Goal: Task Accomplishment & Management: Use online tool/utility

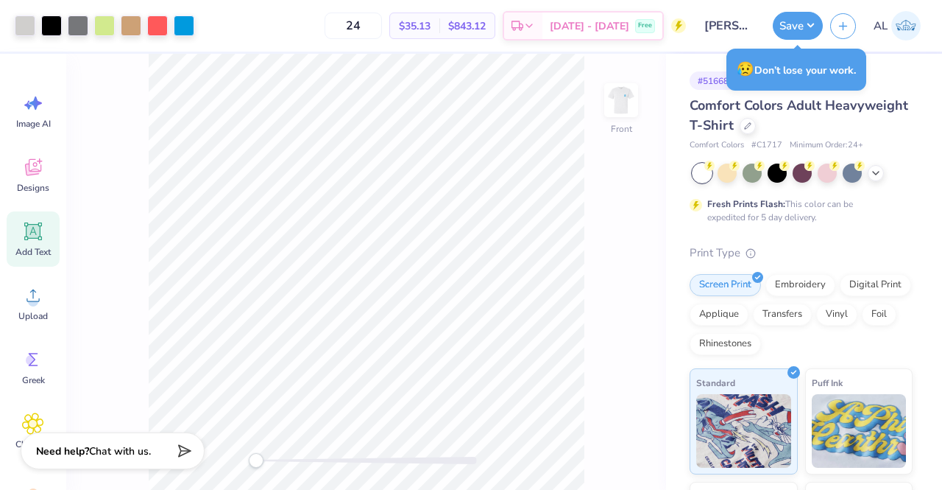
scroll to position [7, 0]
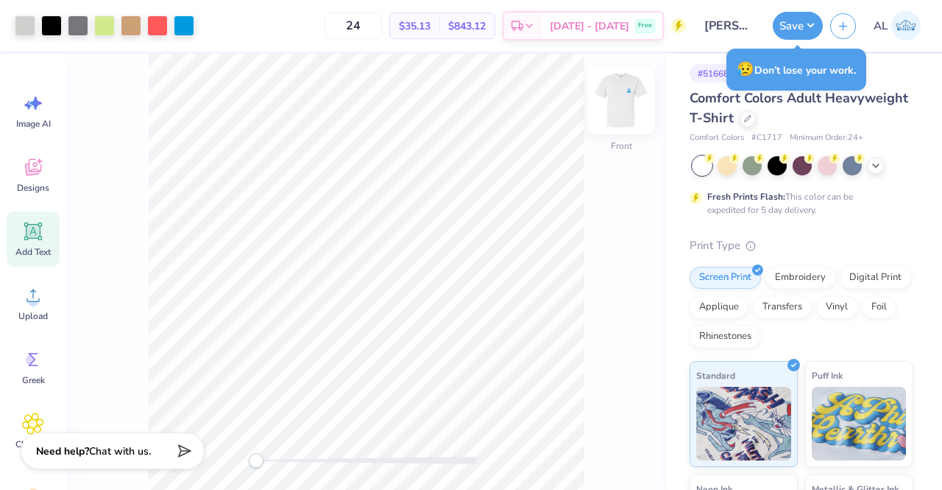
click at [632, 107] on img at bounding box center [621, 100] width 59 height 59
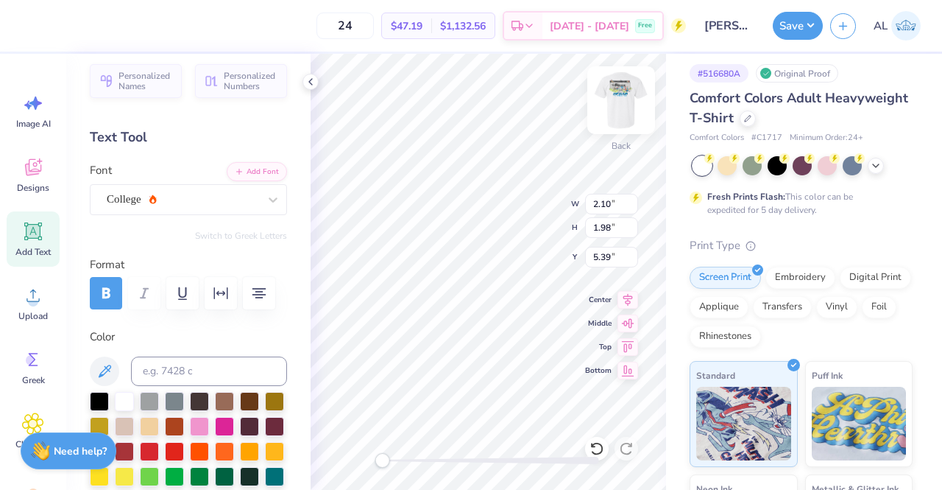
scroll to position [12, 2]
type textarea "KA"
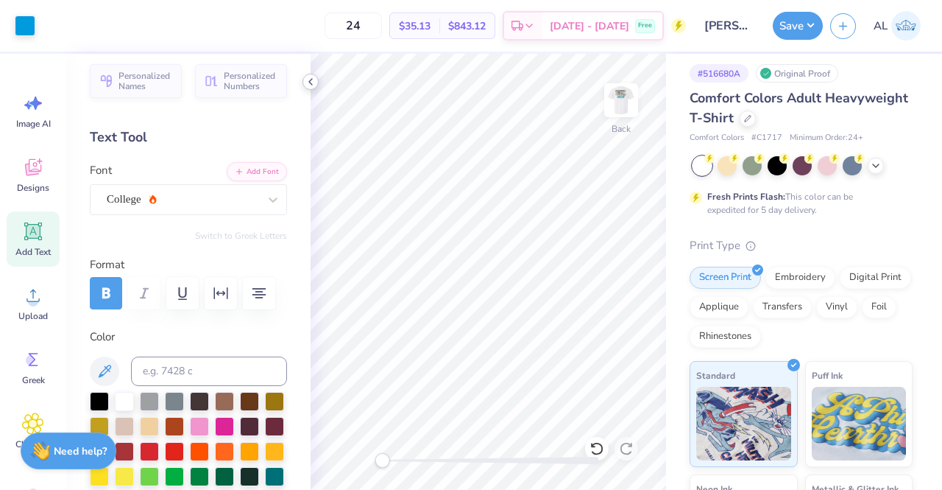
click at [311, 80] on icon at bounding box center [311, 82] width 12 height 12
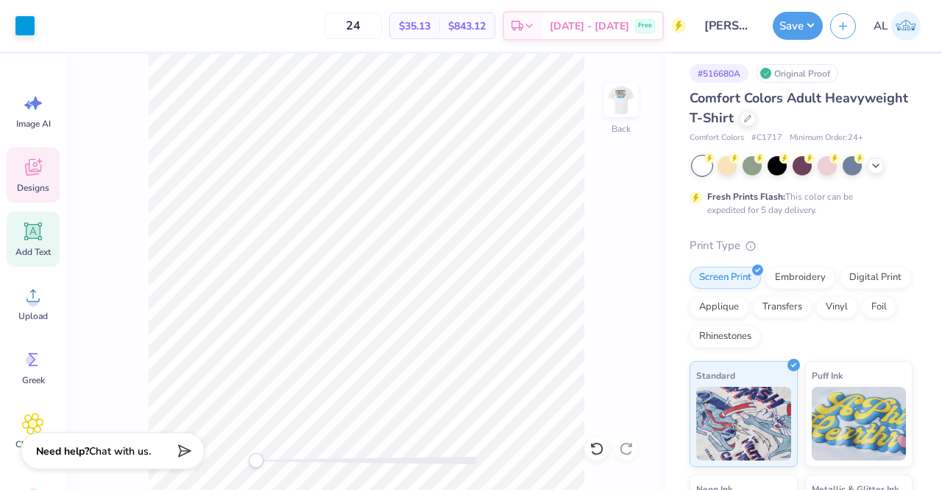
click at [35, 169] on icon at bounding box center [33, 167] width 16 height 17
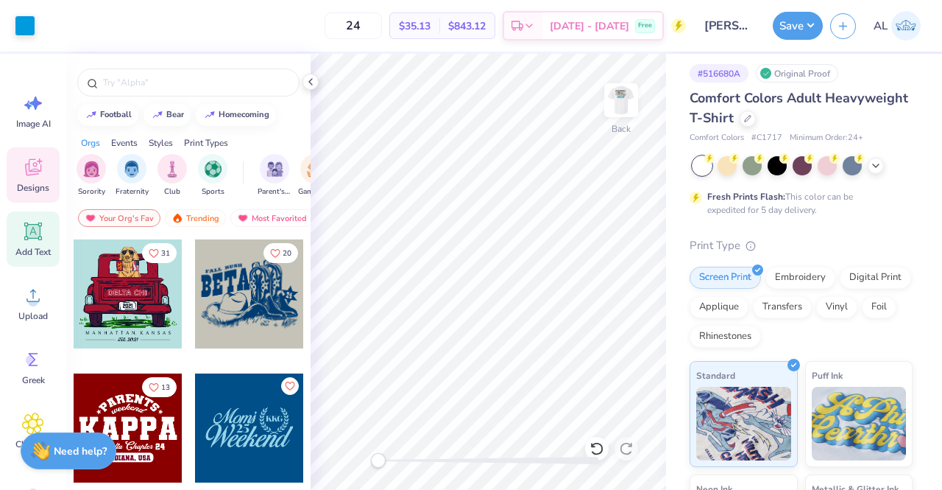
click at [38, 247] on span "Add Text" at bounding box center [32, 252] width 35 height 12
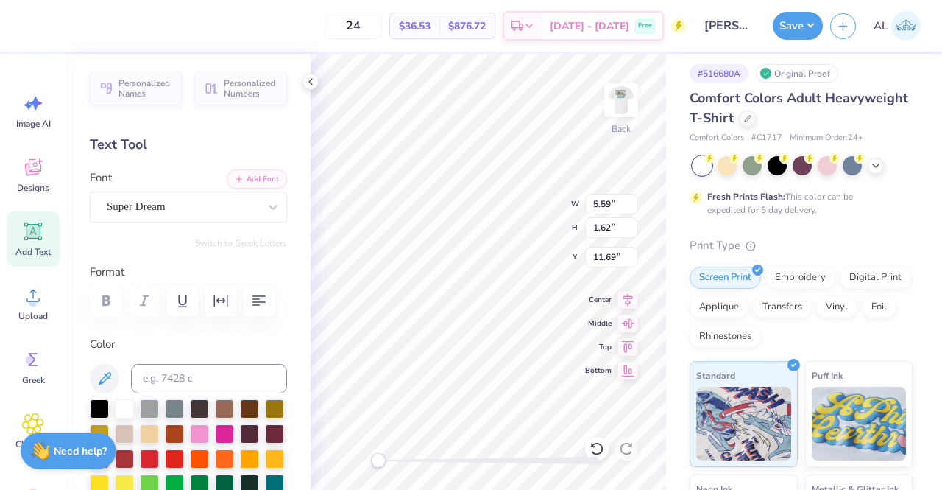
scroll to position [12, 3]
type textarea "BBN '25"
click at [109, 377] on icon at bounding box center [105, 378] width 13 height 13
click at [266, 205] on icon at bounding box center [273, 207] width 15 height 15
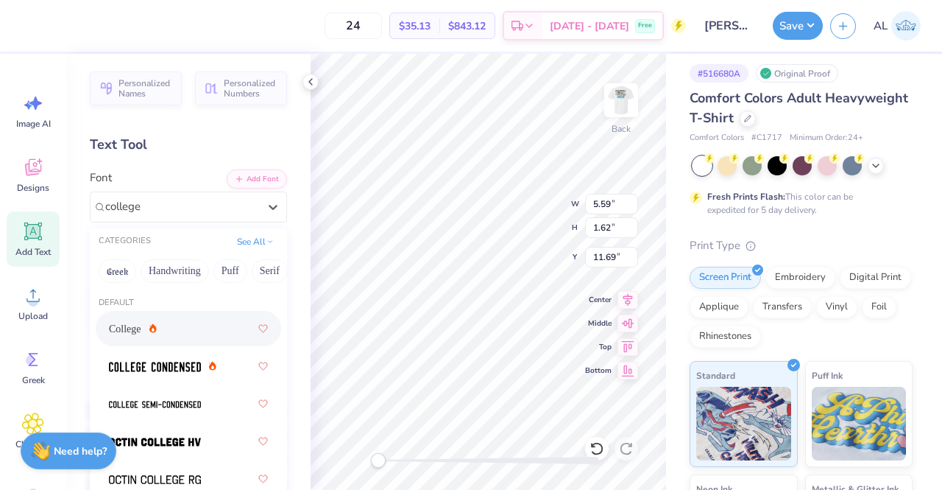
click at [216, 331] on div "College" at bounding box center [188, 328] width 159 height 27
type input "college"
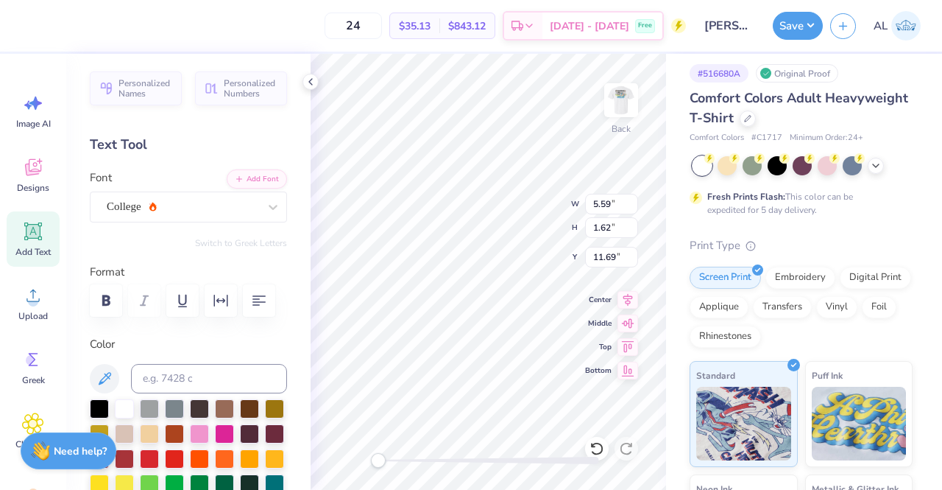
scroll to position [12, 2]
type textarea "BBN '25"
click at [208, 215] on div at bounding box center [183, 207] width 152 height 20
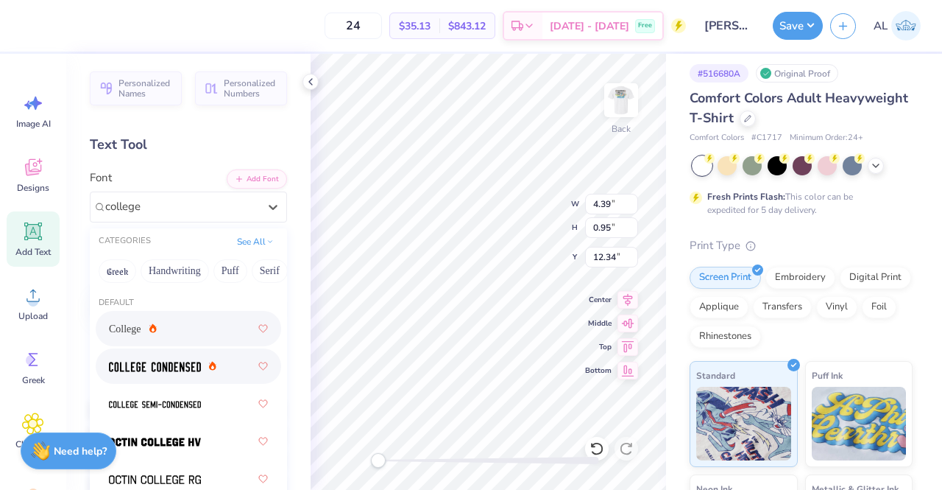
click at [187, 362] on img at bounding box center [155, 366] width 92 height 10
type input "college"
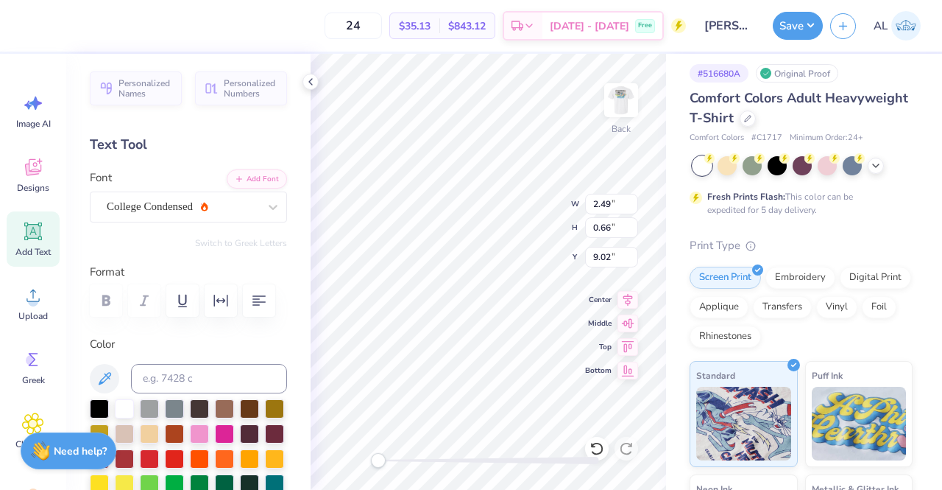
type input "2.49"
type input "0.66"
type input "9.02"
click at [621, 114] on img at bounding box center [621, 100] width 59 height 59
click at [308, 80] on icon at bounding box center [311, 82] width 12 height 12
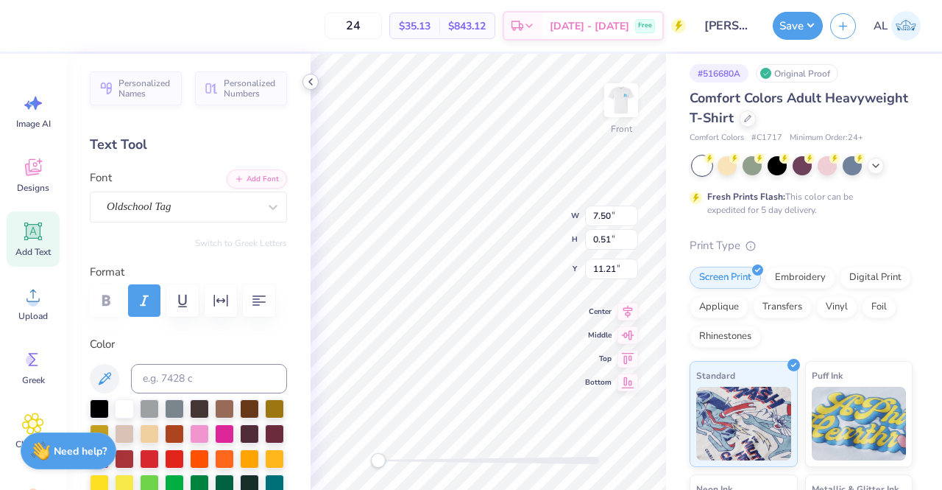
scroll to position [12, 6]
click at [202, 214] on div "Oldschool Tag" at bounding box center [182, 206] width 155 height 23
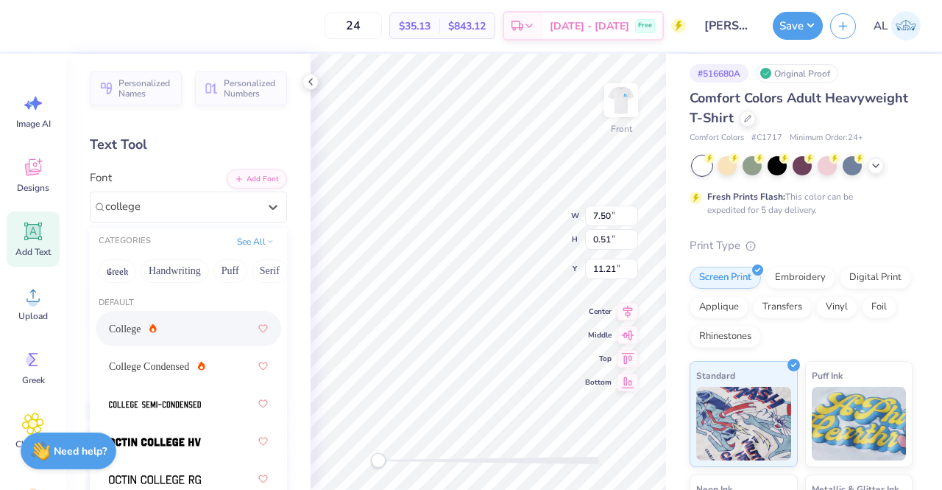
click at [211, 327] on div "College" at bounding box center [188, 328] width 159 height 27
type input "college"
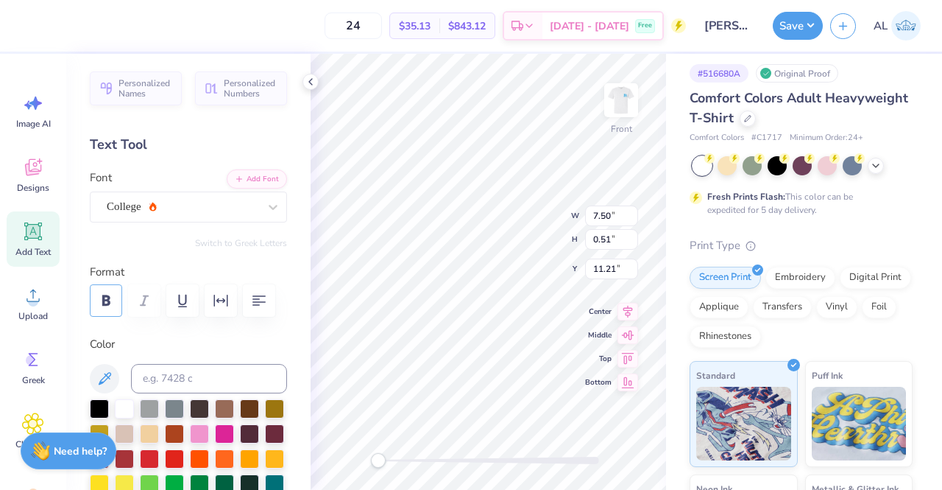
click at [116, 300] on button "button" at bounding box center [106, 300] width 32 height 32
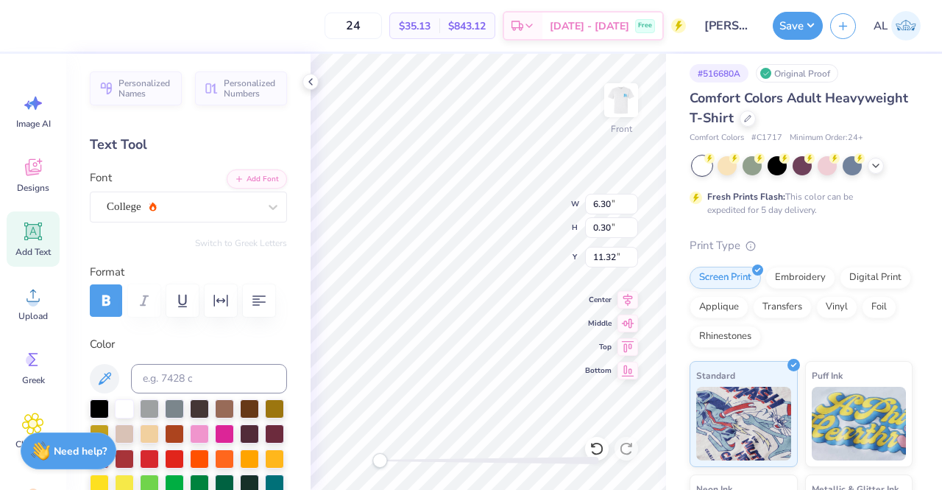
scroll to position [12, 7]
type textarea "Kappa Alpha Order at The House"
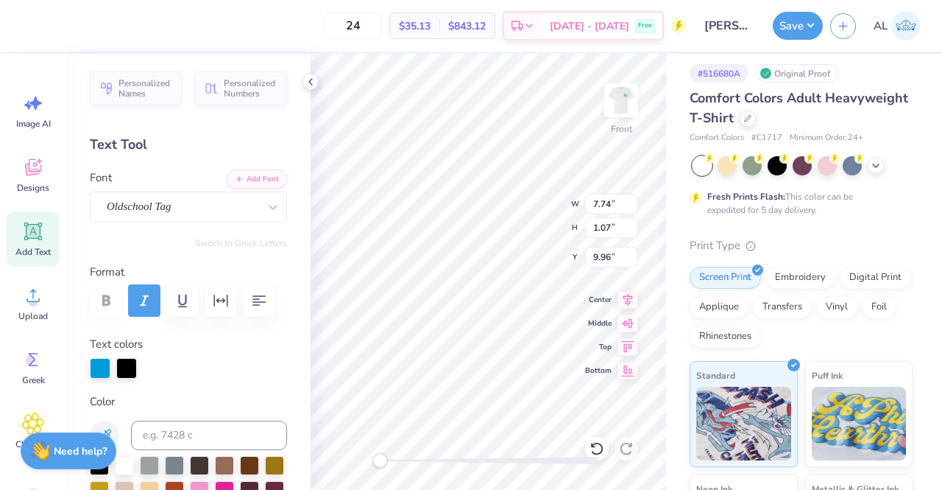
scroll to position [12, 1]
click at [224, 202] on div "Oldschool Tag" at bounding box center [182, 206] width 155 height 23
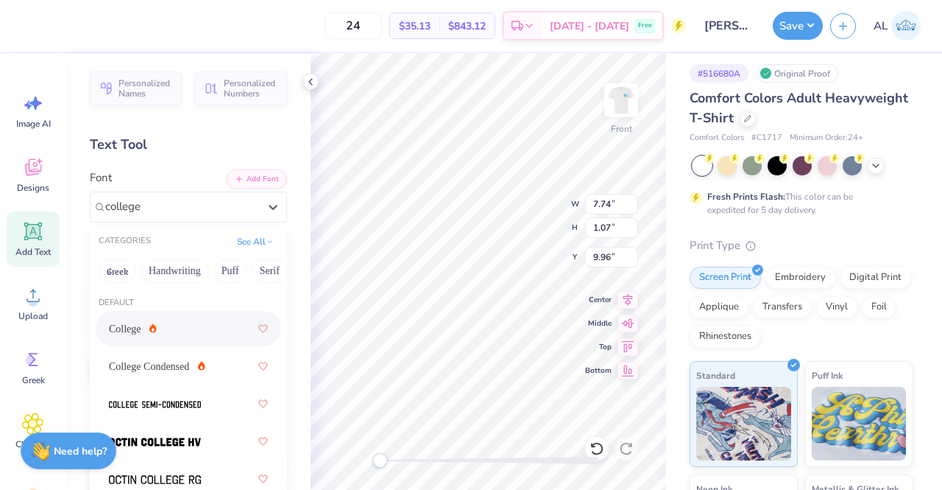
click at [208, 338] on div "College" at bounding box center [188, 328] width 159 height 27
type input "college"
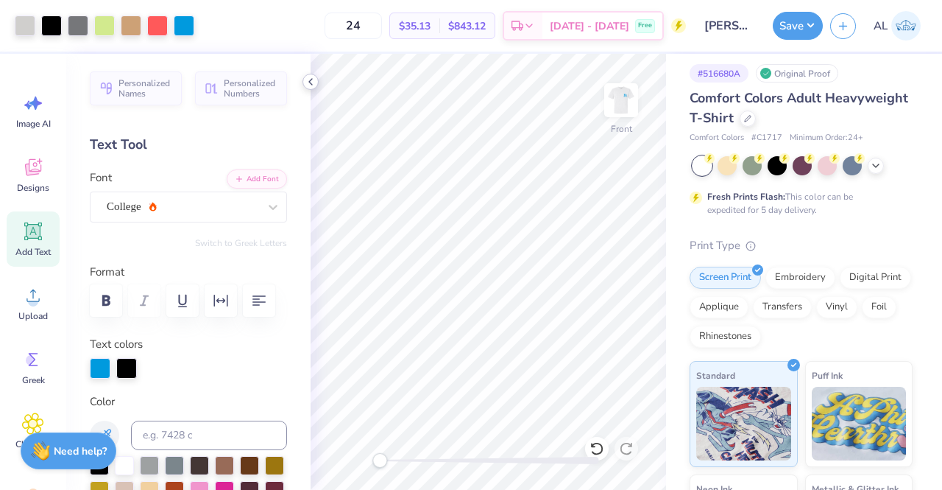
click at [314, 85] on icon at bounding box center [311, 82] width 12 height 12
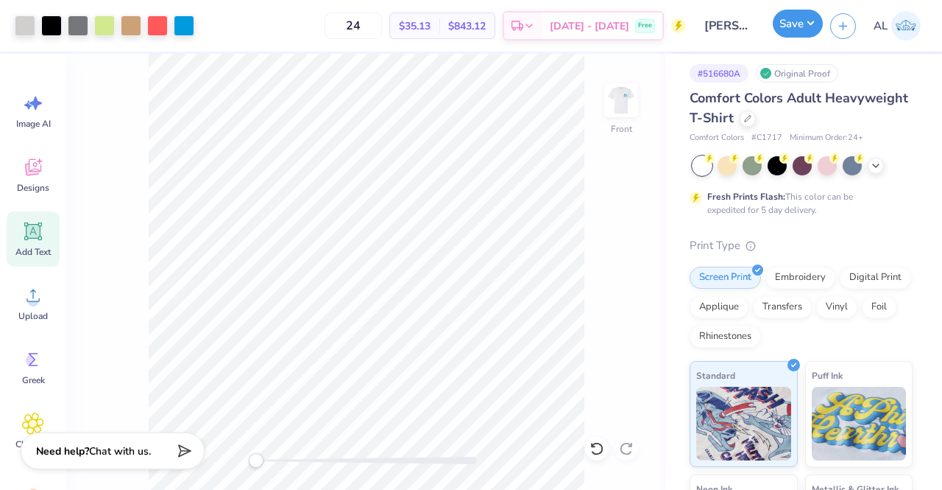
click at [811, 27] on button "Save" at bounding box center [798, 24] width 50 height 28
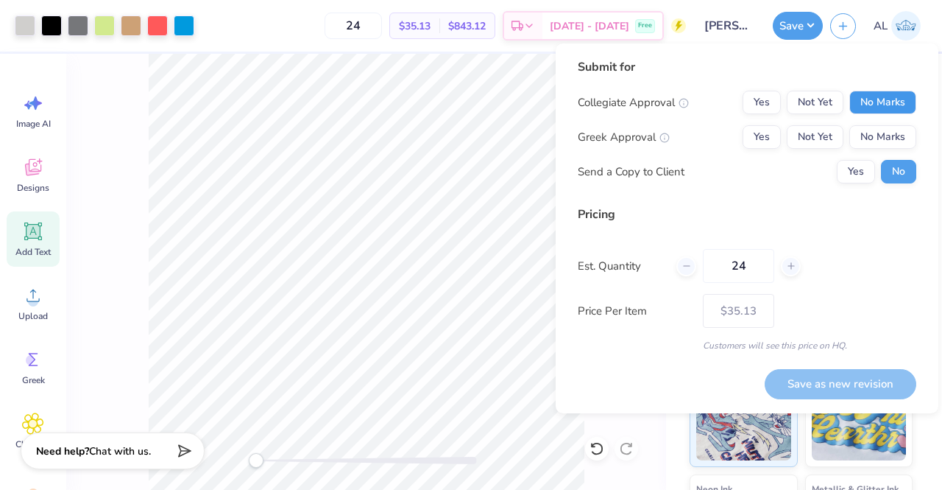
click at [875, 107] on button "No Marks" at bounding box center [883, 103] width 67 height 24
click at [770, 138] on button "Yes" at bounding box center [762, 137] width 38 height 24
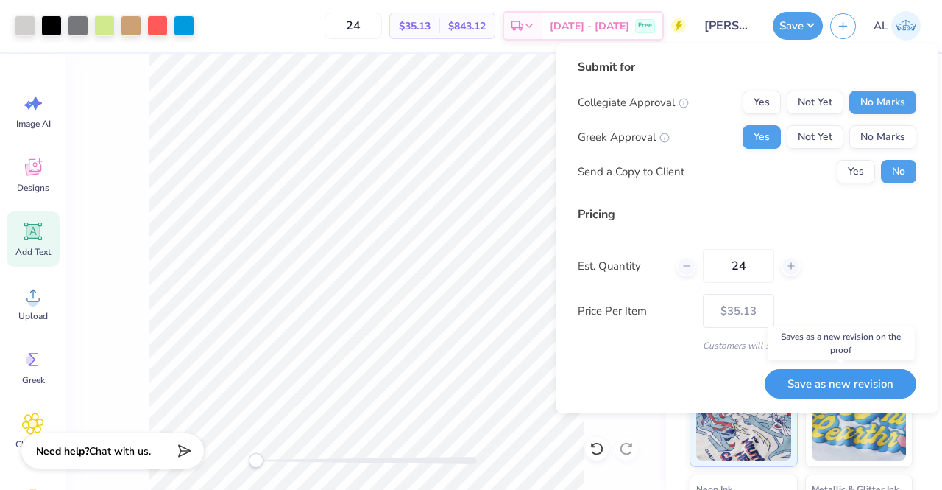
click at [845, 388] on button "Save as new revision" at bounding box center [841, 384] width 152 height 30
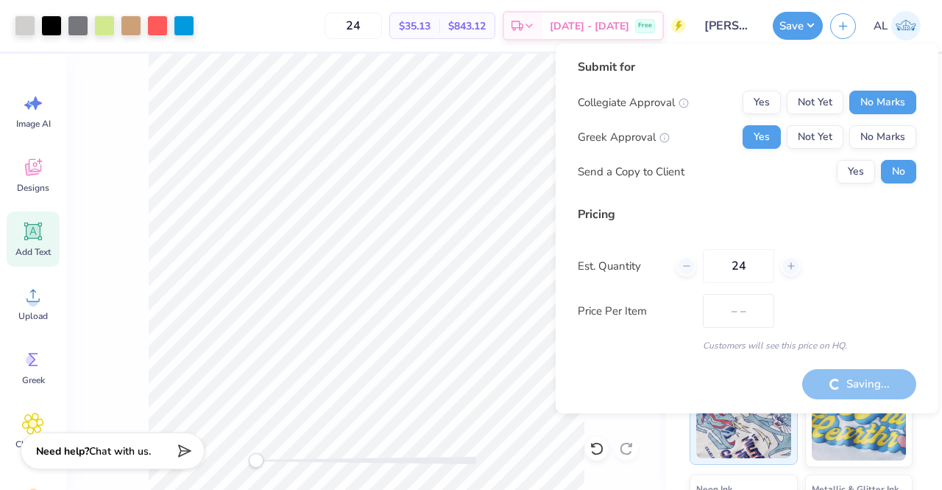
type input "$35.13"
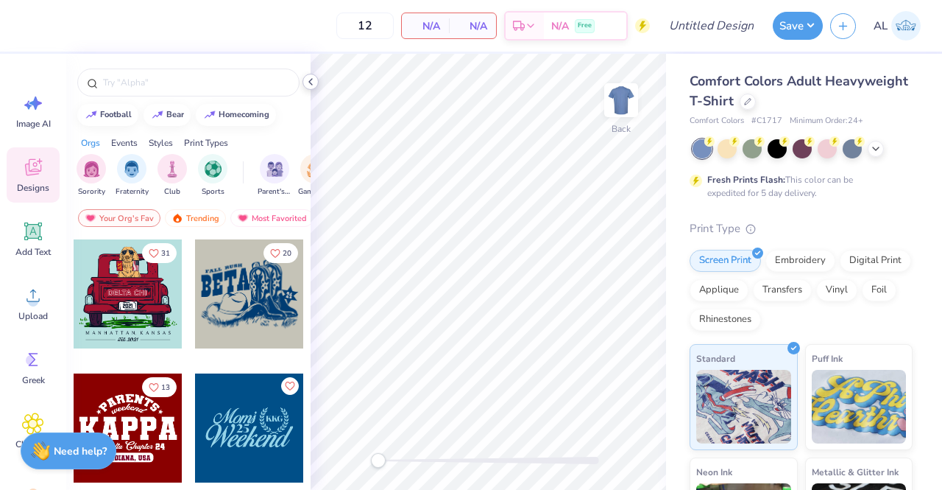
click at [310, 80] on icon at bounding box center [311, 82] width 12 height 12
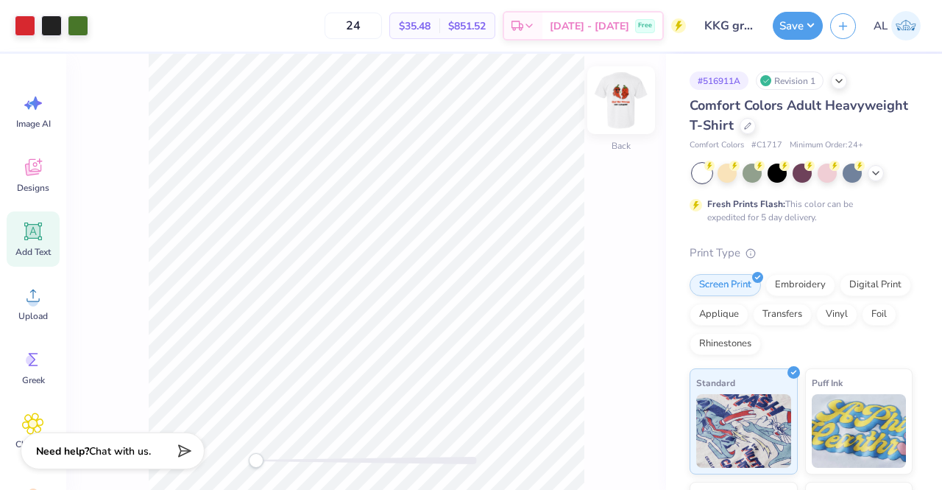
click at [618, 91] on img at bounding box center [621, 100] width 59 height 59
drag, startPoint x: 802, startPoint y: 32, endPoint x: 821, endPoint y: 60, distance: 33.3
click at [821, 60] on div "Art colors 24 $35.48 Per Item $851.52 Total Est. Delivery [DATE] - [DATE] Free …" at bounding box center [471, 245] width 942 height 490
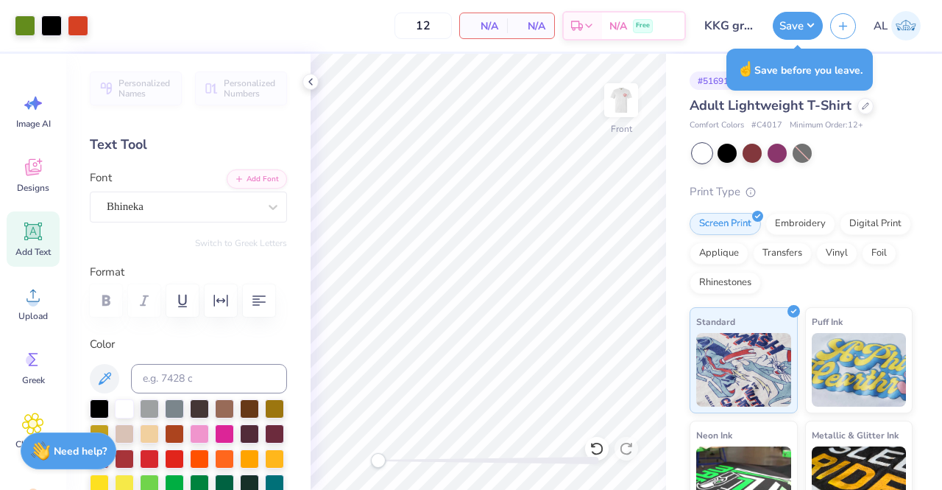
click at [310, 82] on polyline at bounding box center [310, 82] width 3 height 6
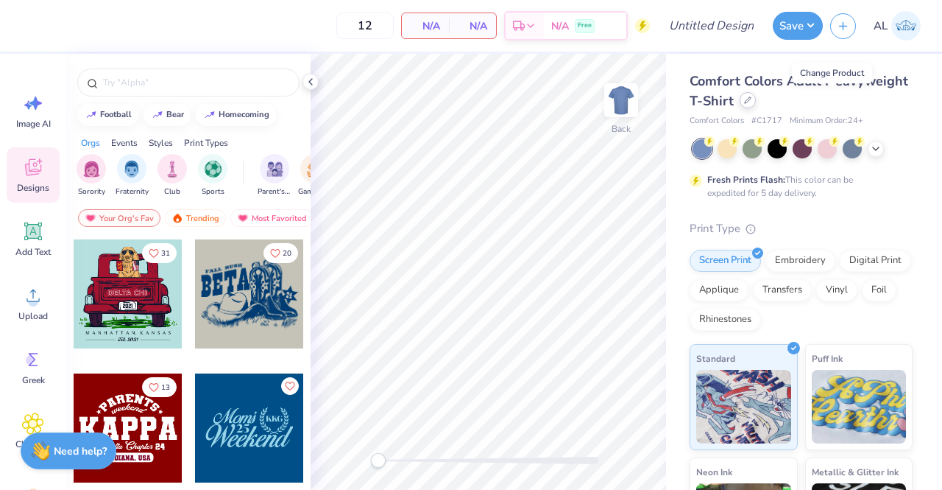
click at [756, 107] on div at bounding box center [748, 100] width 16 height 16
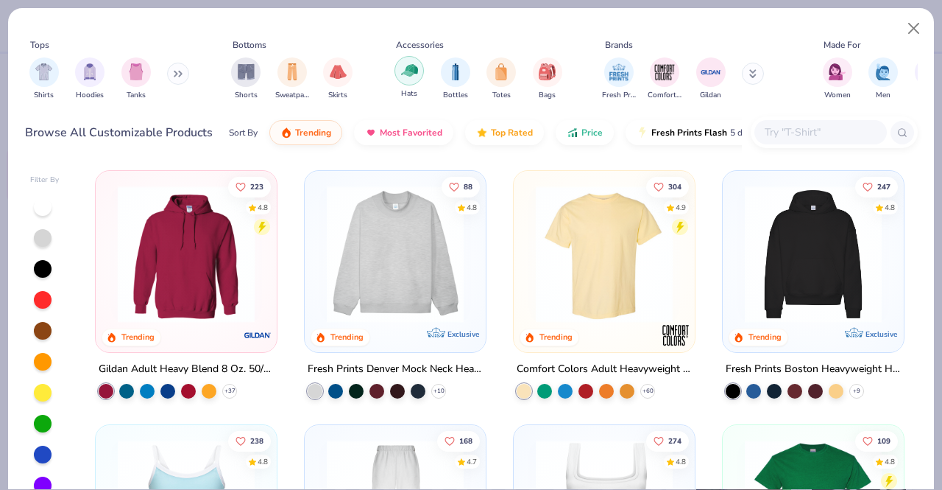
click at [406, 70] on img "filter for Hats" at bounding box center [409, 70] width 17 height 17
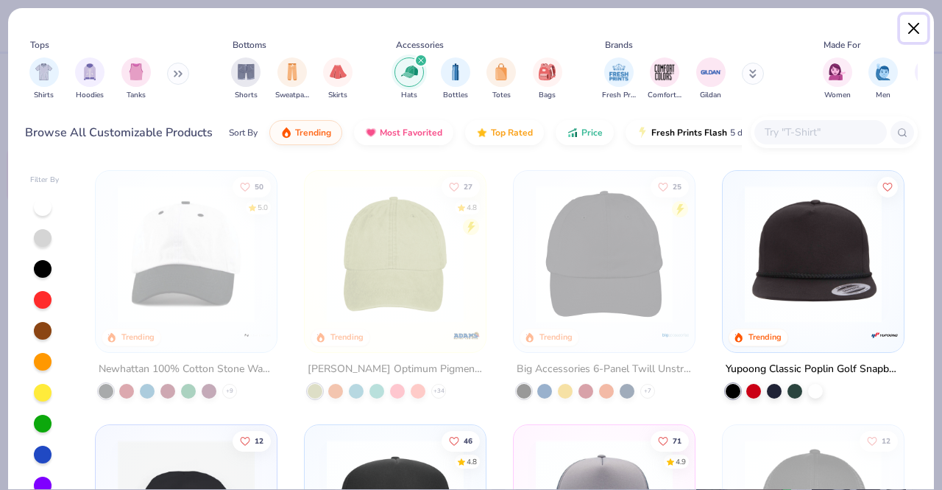
click at [911, 35] on button "Close" at bounding box center [914, 29] width 28 height 28
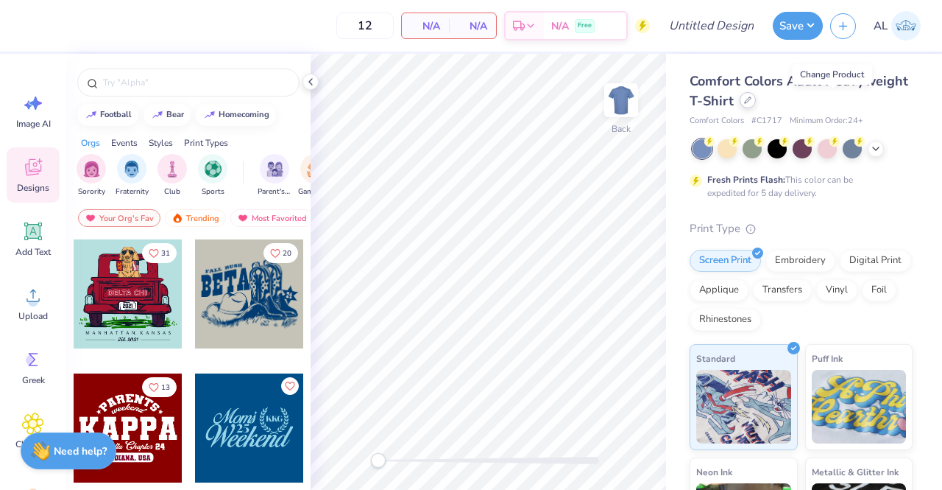
click at [756, 105] on div at bounding box center [748, 100] width 16 height 16
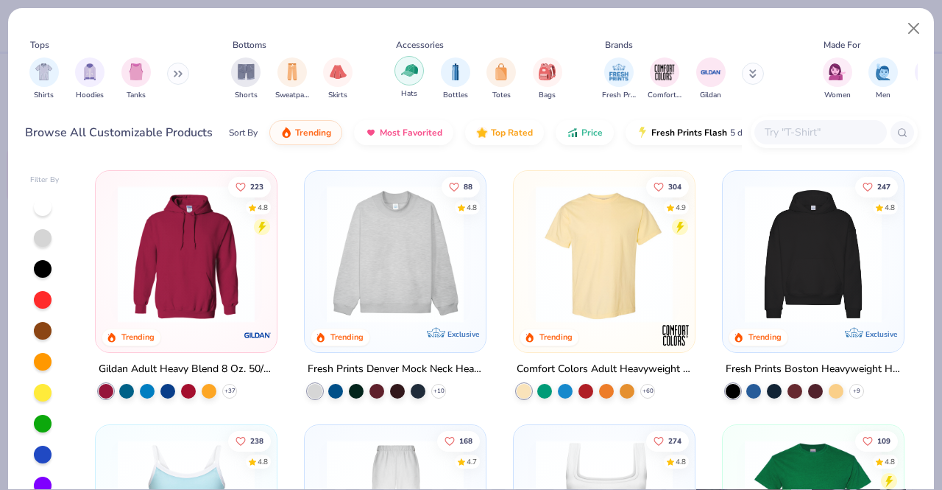
click at [411, 77] on img "filter for Hats" at bounding box center [409, 70] width 17 height 17
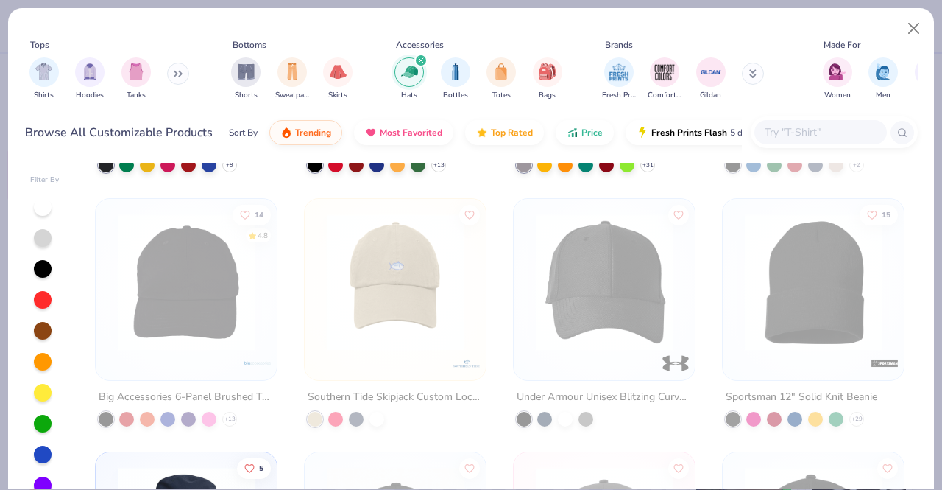
scroll to position [478, 0]
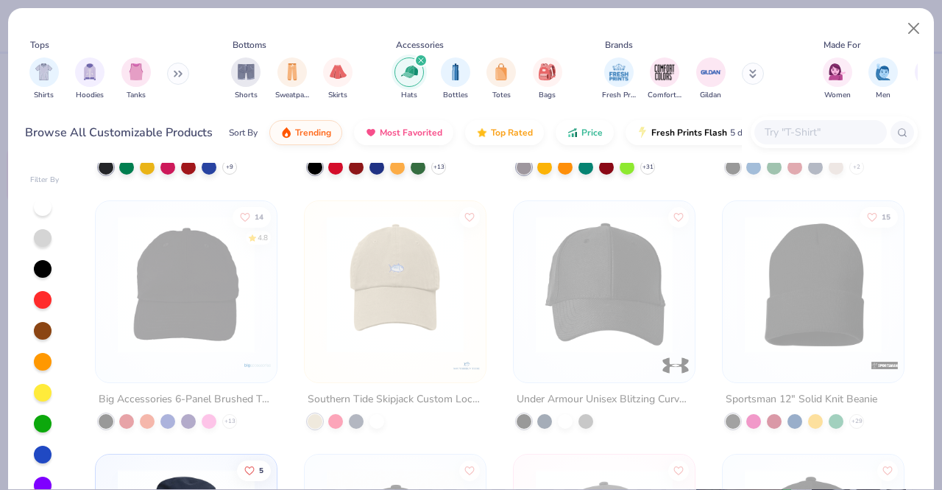
click at [440, 327] on img at bounding box center [396, 283] width 152 height 137
click at [395, 333] on img at bounding box center [396, 283] width 152 height 137
click at [915, 28] on button "Close" at bounding box center [914, 29] width 28 height 28
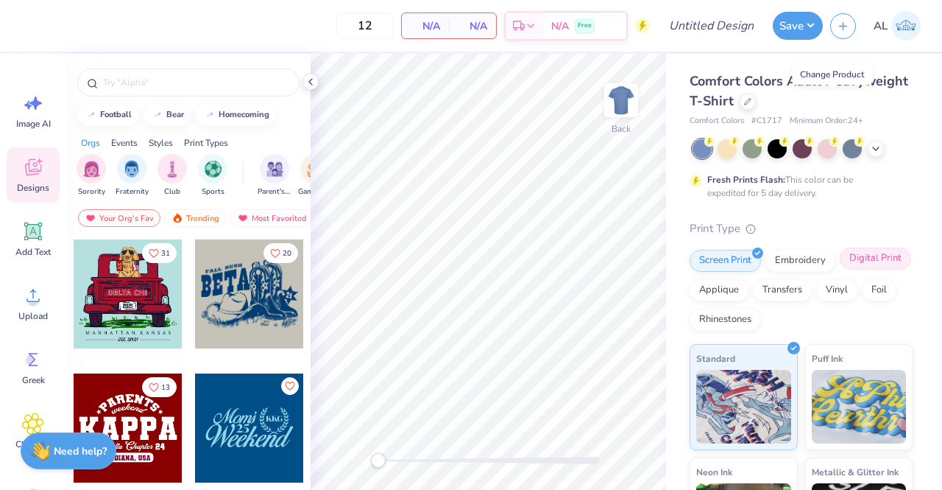
click at [840, 269] on div "Digital Print" at bounding box center [875, 258] width 71 height 22
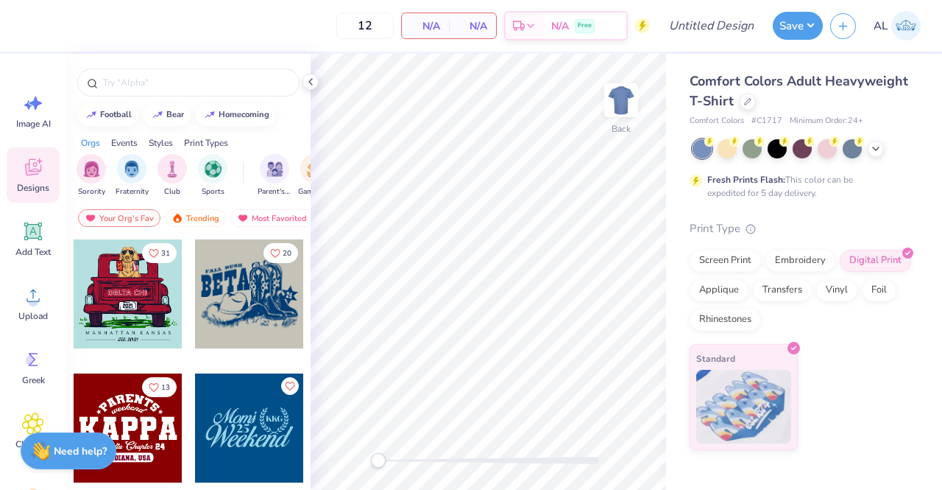
click at [794, 247] on div "Print Type Screen Print Embroidery Digital Print Applique Transfers Vinyl Foil …" at bounding box center [801, 335] width 223 height 230
click at [791, 259] on div "Embroidery" at bounding box center [801, 258] width 70 height 22
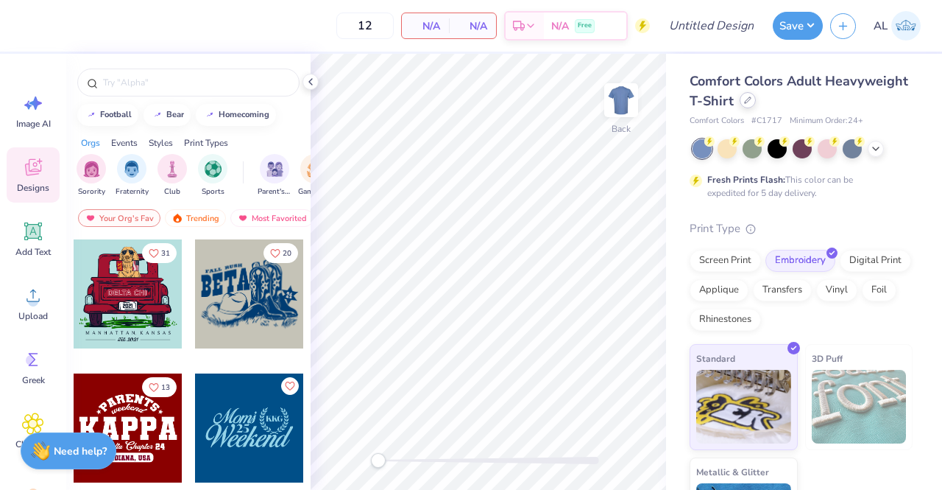
click at [840, 103] on div "Comfort Colors Adult Heavyweight T-Shirt" at bounding box center [801, 91] width 223 height 40
click at [752, 102] on icon at bounding box center [747, 99] width 7 height 7
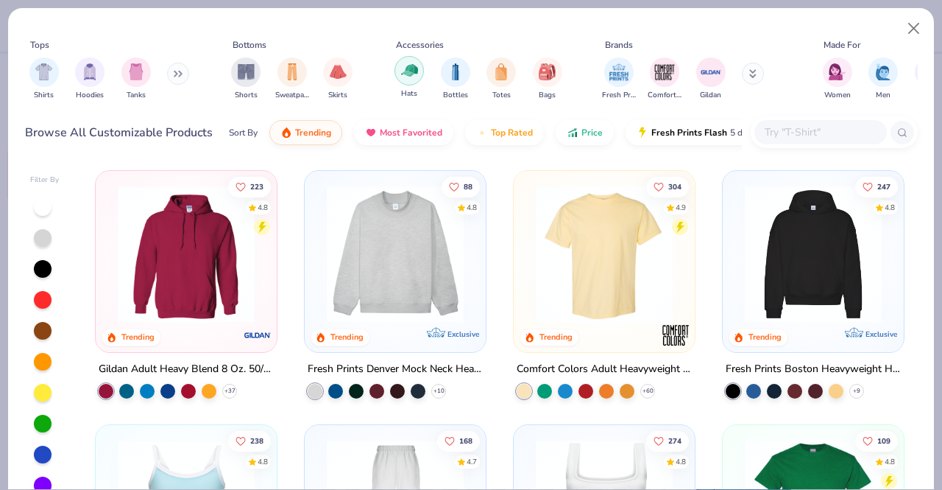
click at [414, 76] on img "filter for Hats" at bounding box center [409, 70] width 17 height 17
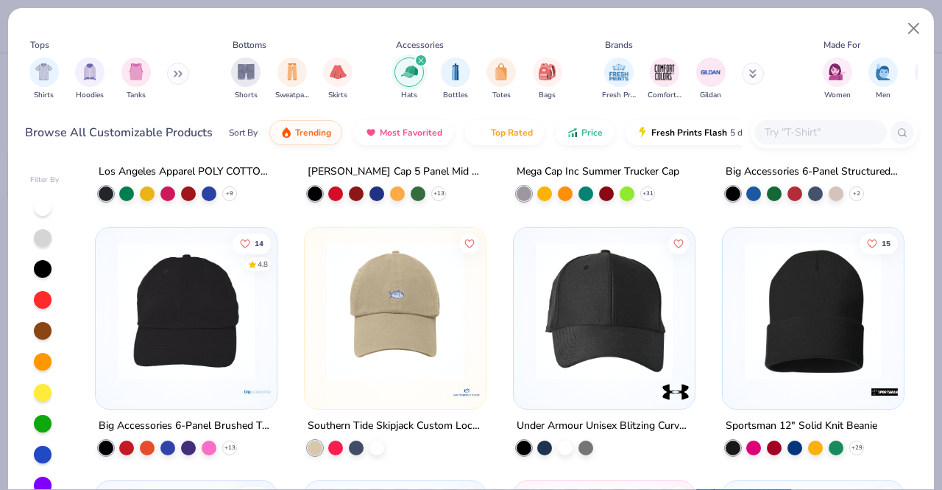
scroll to position [451, 0]
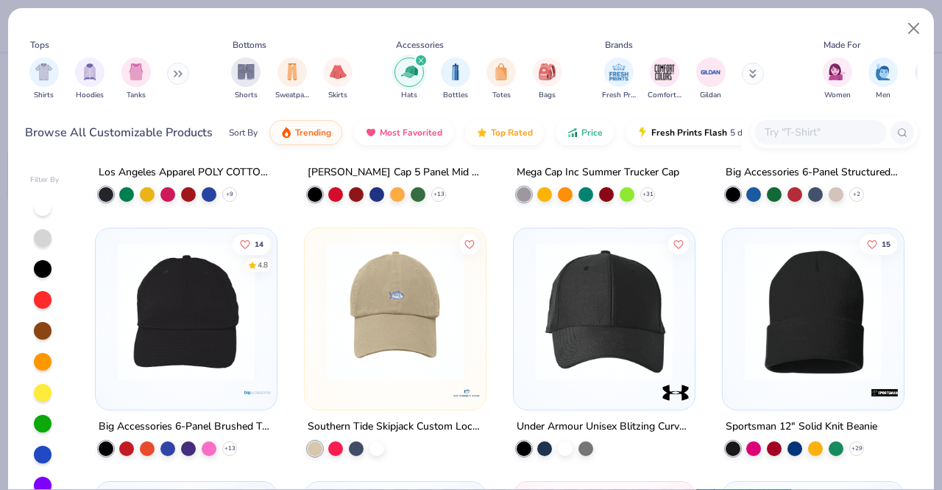
click at [399, 326] on img at bounding box center [396, 310] width 152 height 137
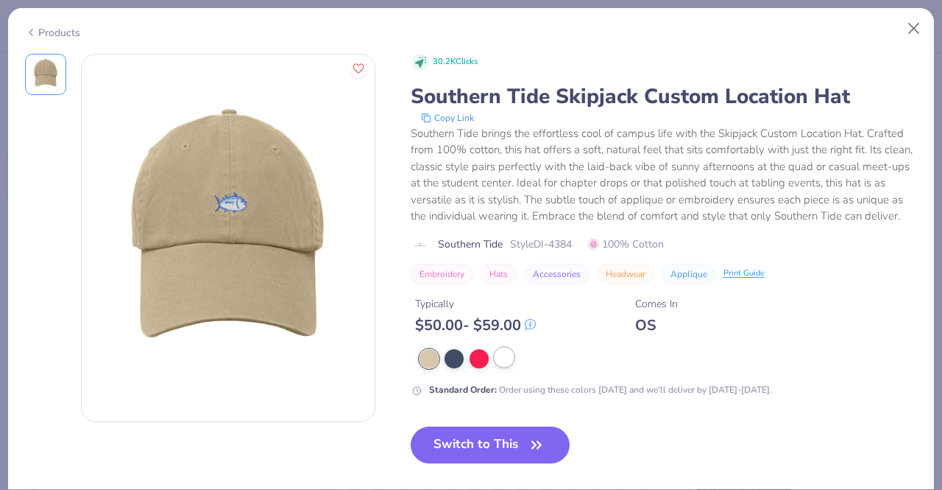
click at [508, 367] on div at bounding box center [504, 356] width 19 height 19
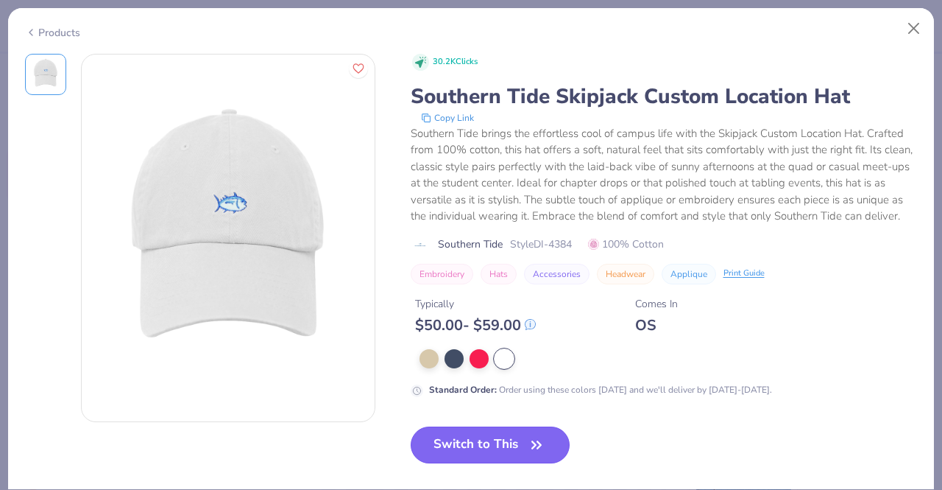
click at [489, 454] on button "Switch to This" at bounding box center [491, 444] width 160 height 37
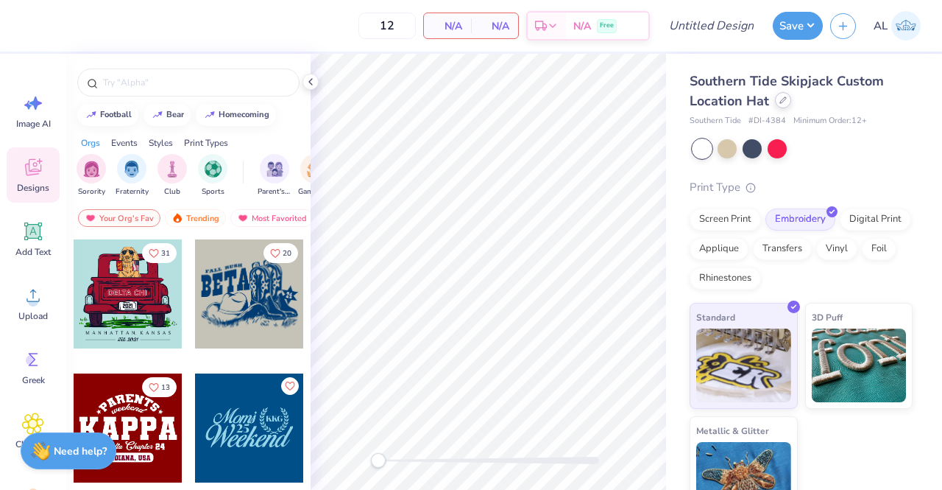
click at [786, 101] on icon at bounding box center [783, 99] width 7 height 7
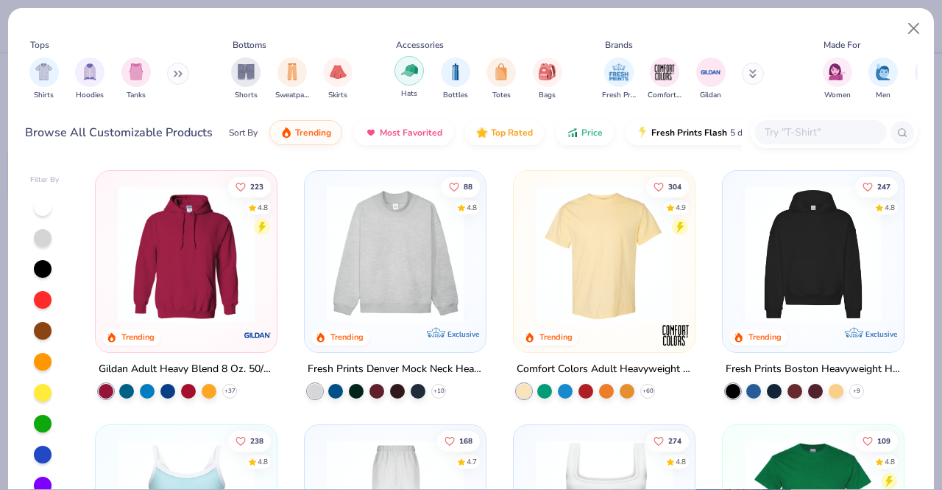
click at [405, 75] on img "filter for Hats" at bounding box center [409, 70] width 17 height 17
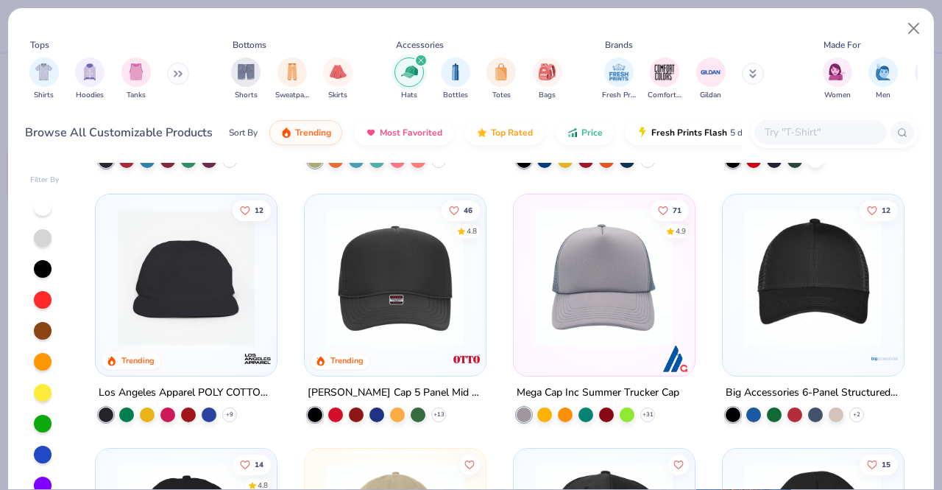
scroll to position [231, 0]
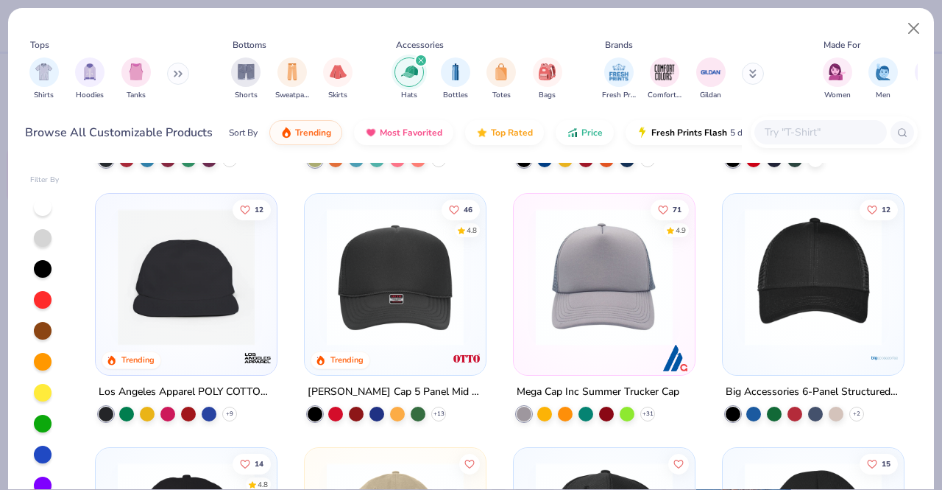
click at [212, 294] on img at bounding box center [186, 276] width 152 height 137
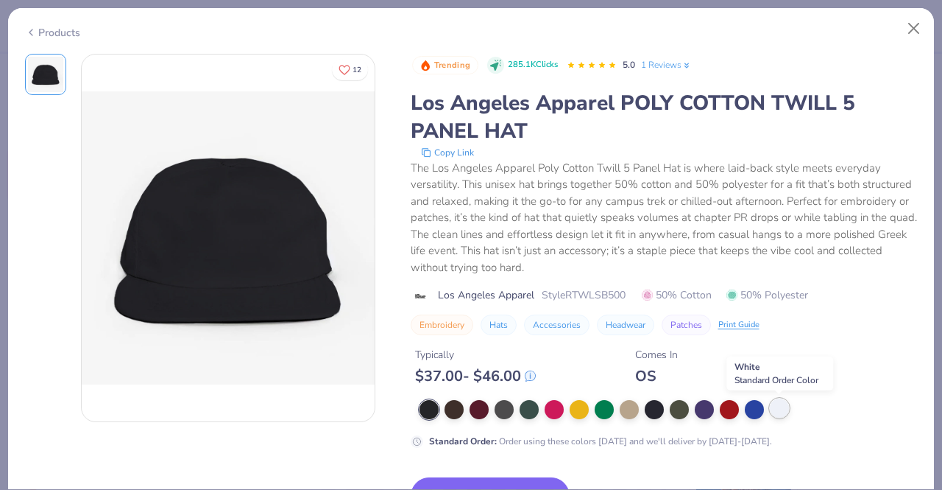
click at [773, 409] on div at bounding box center [779, 407] width 19 height 19
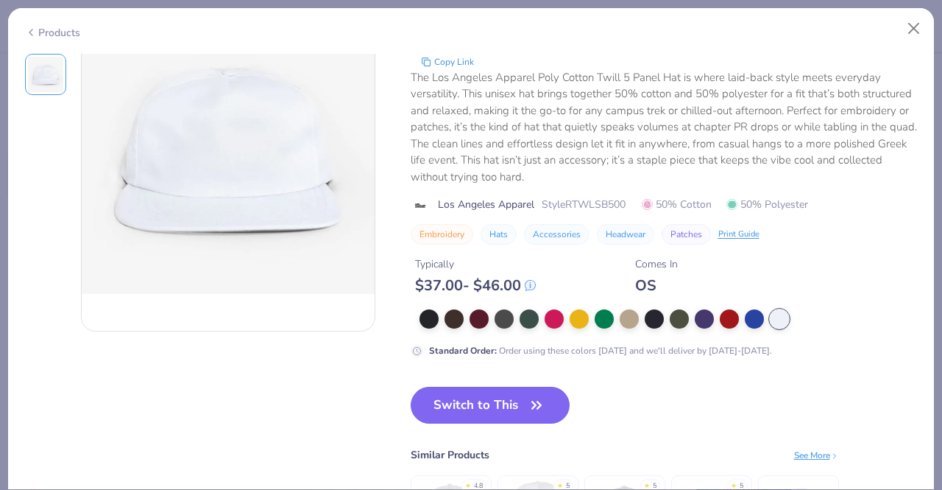
scroll to position [96, 0]
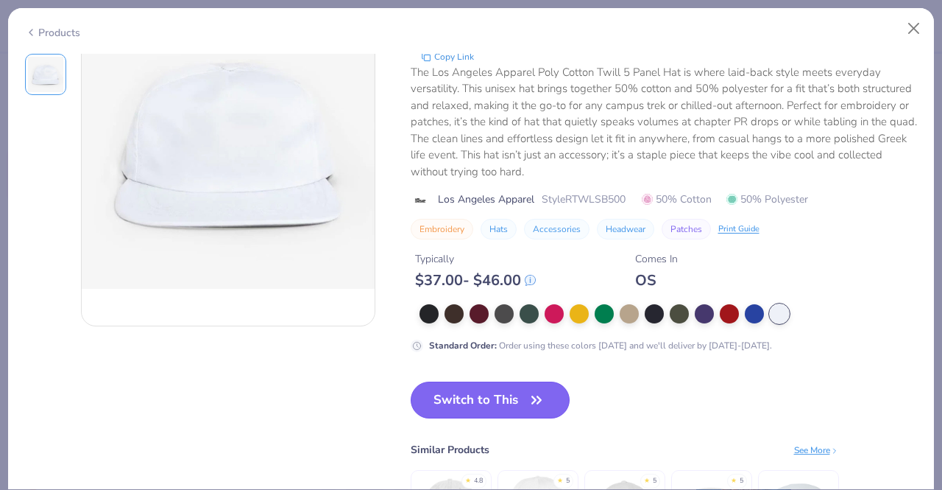
click at [544, 398] on icon "button" at bounding box center [536, 399] width 21 height 21
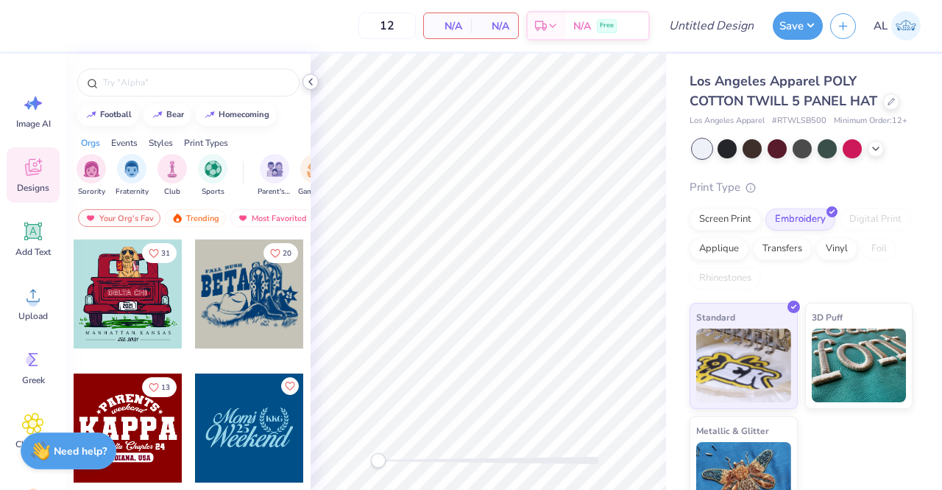
click at [310, 80] on polyline at bounding box center [310, 82] width 3 height 6
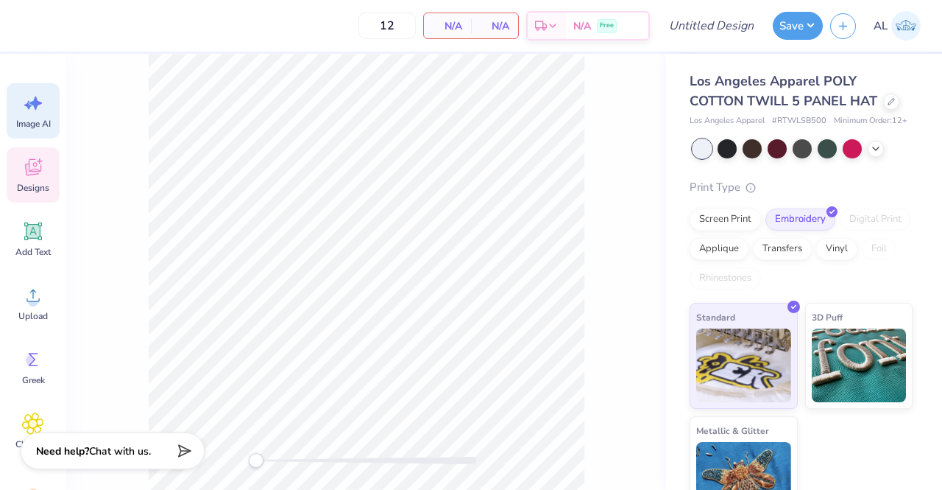
click at [37, 107] on icon at bounding box center [35, 102] width 13 height 13
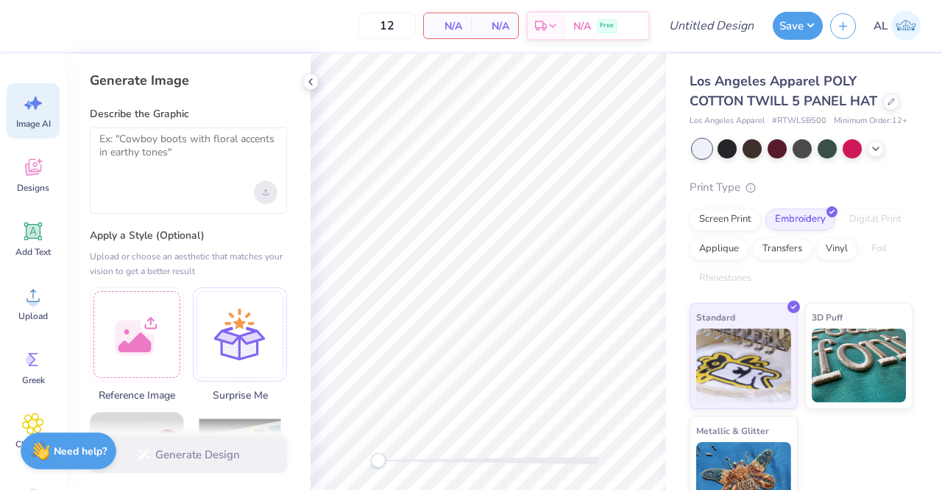
click at [260, 190] on div "Upload image" at bounding box center [266, 192] width 24 height 24
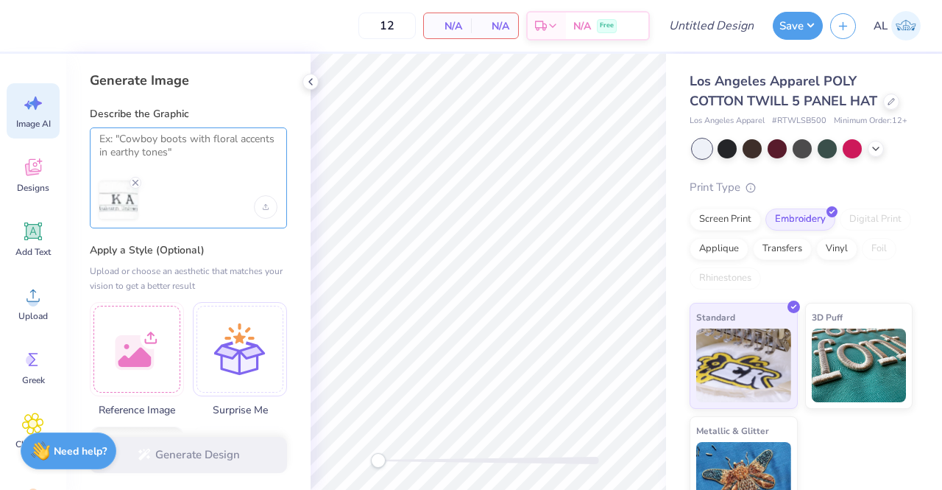
click at [215, 136] on textarea at bounding box center [188, 151] width 178 height 37
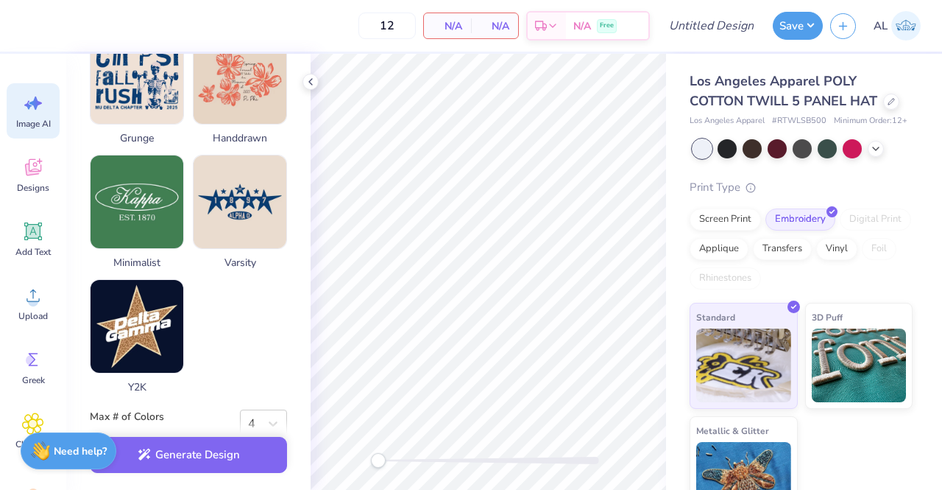
scroll to position [796, 0]
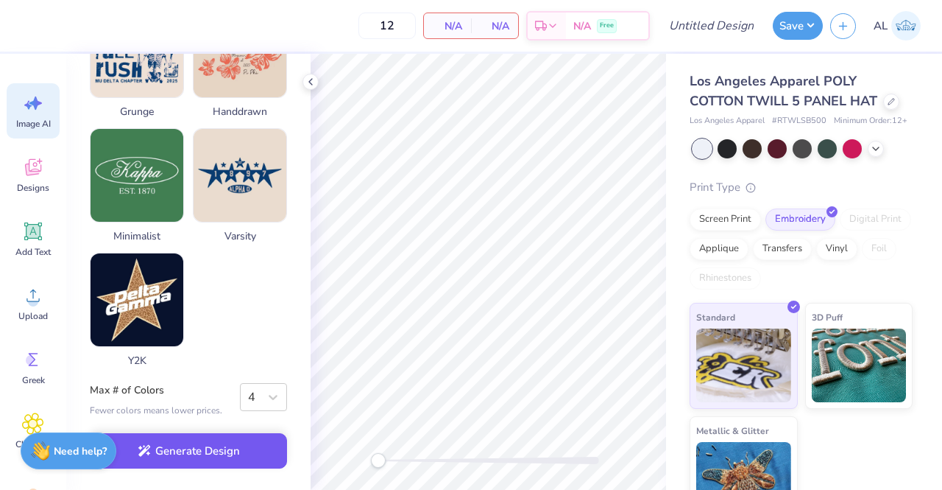
type textarea "Change the bottom to say "Louisiana State University" instead of "Auburn""
click at [229, 459] on button "Generate Design" at bounding box center [188, 451] width 197 height 36
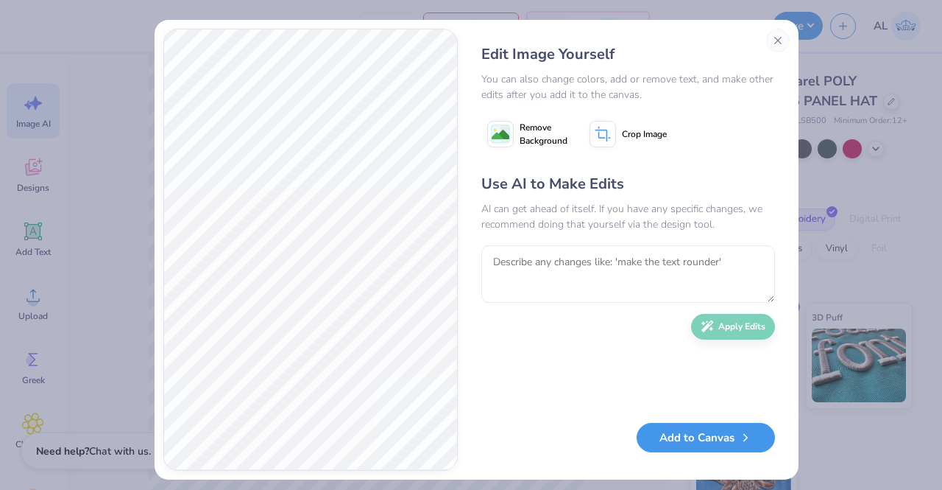
click at [682, 439] on button "Add to Canvas" at bounding box center [706, 438] width 138 height 30
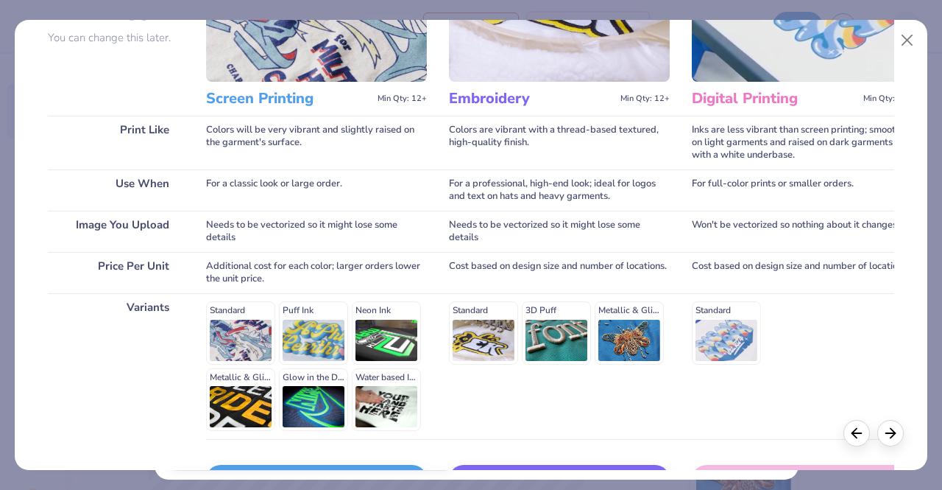
scroll to position [156, 0]
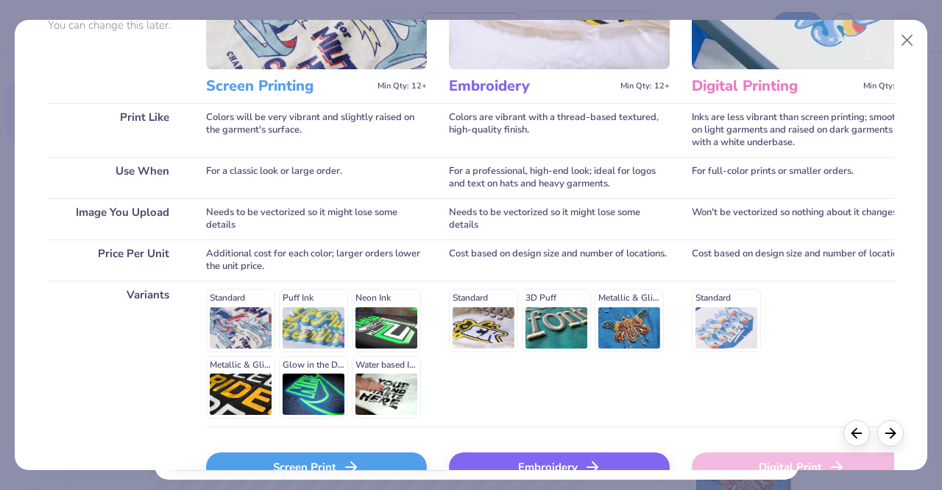
click at [491, 324] on div "Standard 3D Puff Metallic & Glitter" at bounding box center [559, 320] width 221 height 63
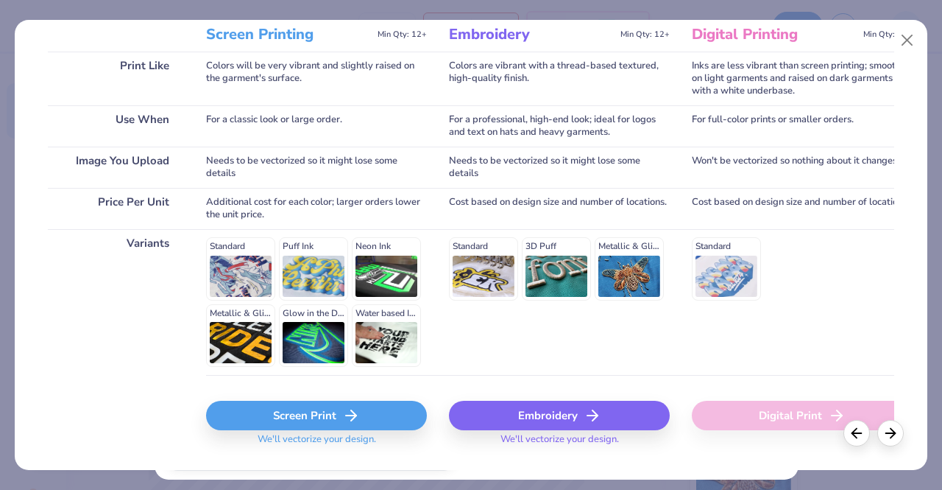
scroll to position [212, 0]
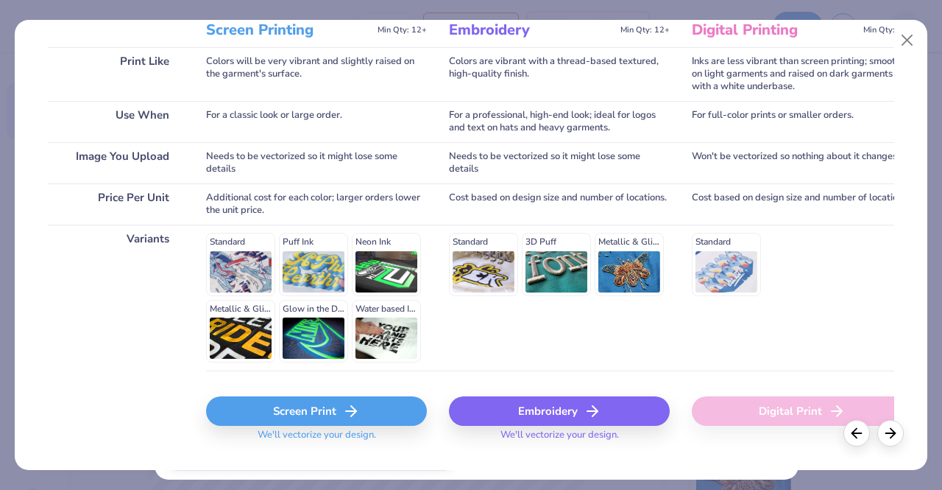
click at [542, 421] on div "Embroidery" at bounding box center [559, 410] width 221 height 29
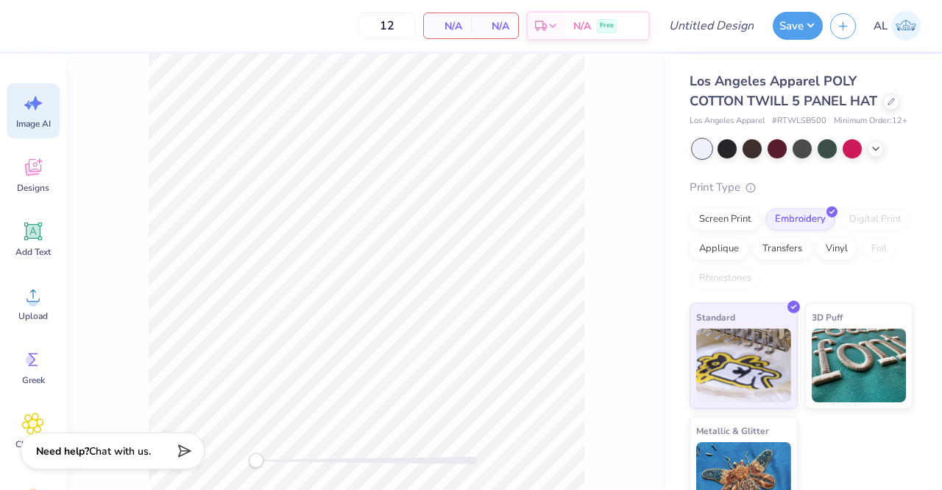
scroll to position [0, 0]
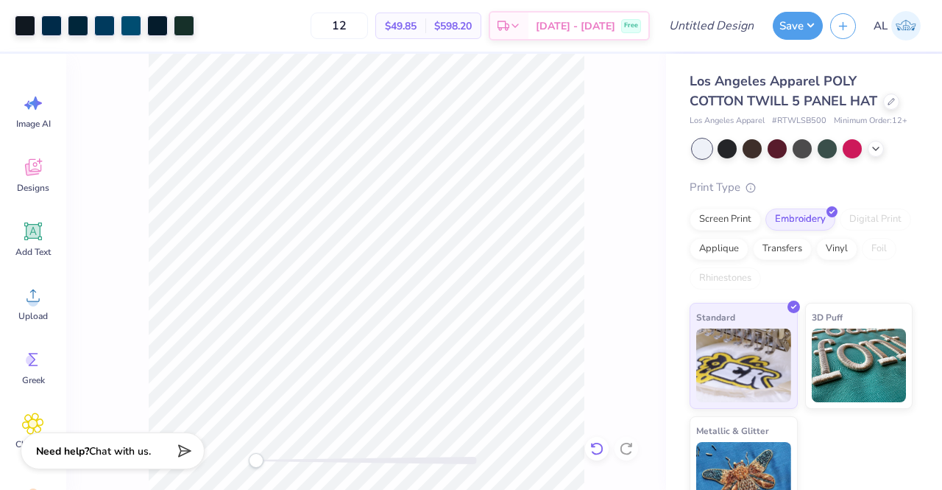
click at [593, 441] on icon at bounding box center [597, 448] width 15 height 15
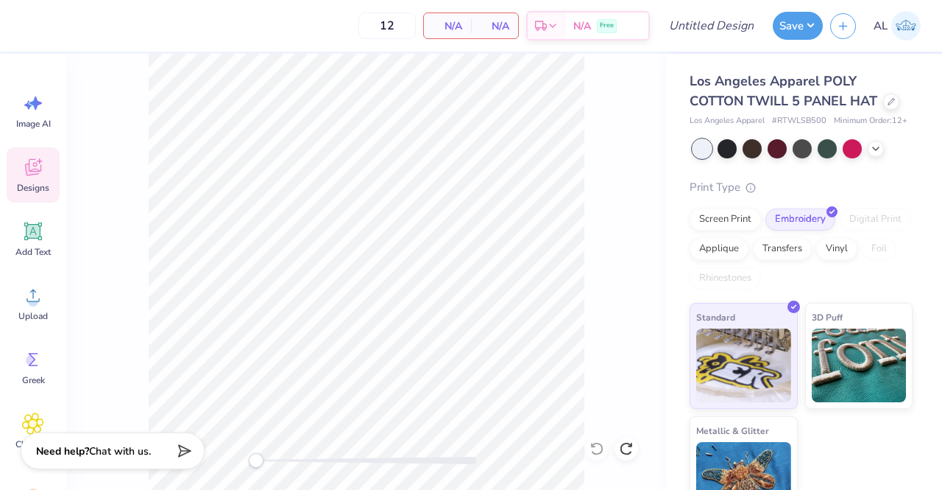
click at [35, 159] on icon at bounding box center [33, 167] width 22 height 22
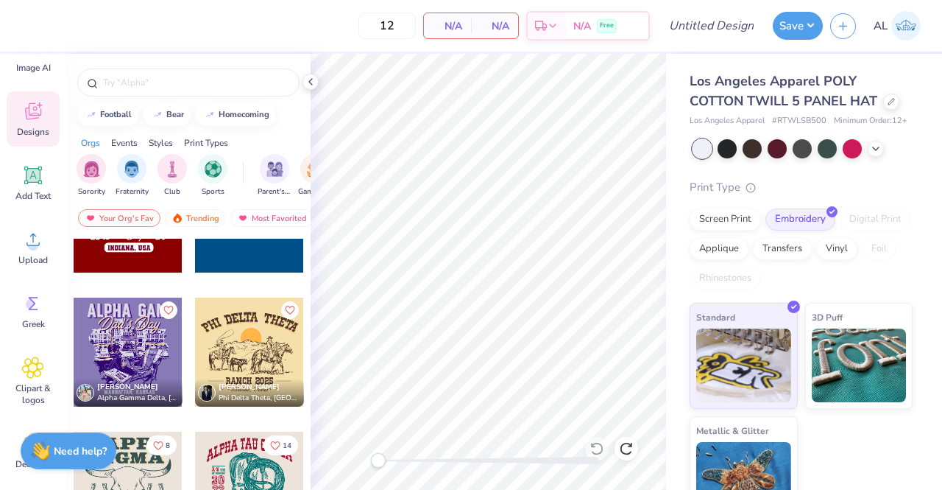
scroll to position [74, 0]
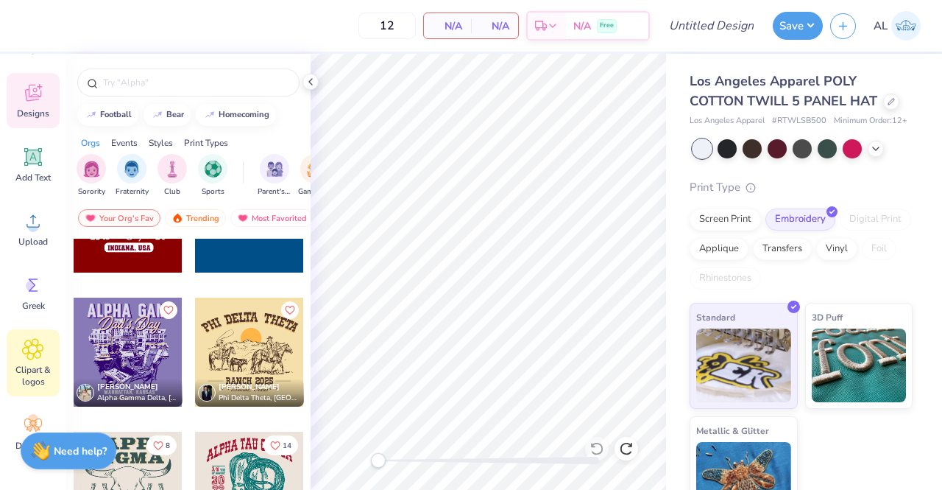
click at [37, 351] on icon at bounding box center [33, 349] width 9 height 9
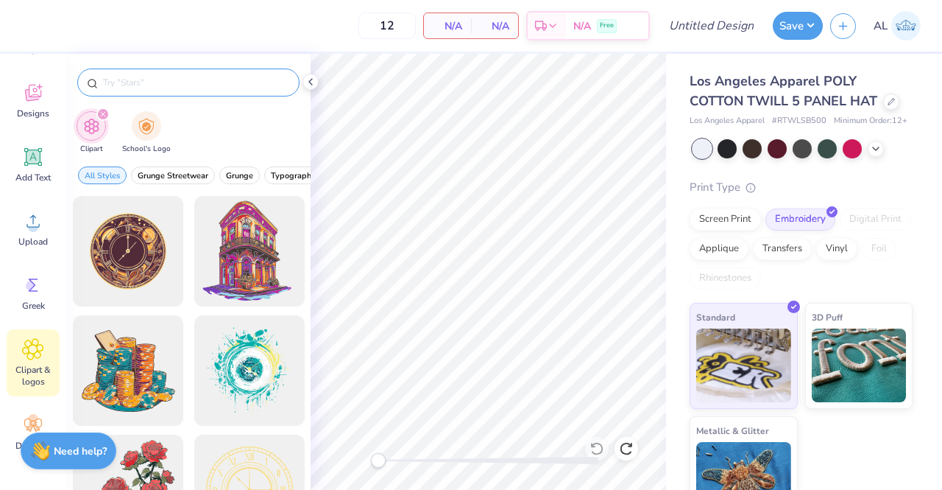
click at [169, 88] on input "text" at bounding box center [196, 82] width 188 height 15
click at [29, 116] on span "Designs" at bounding box center [33, 113] width 32 height 12
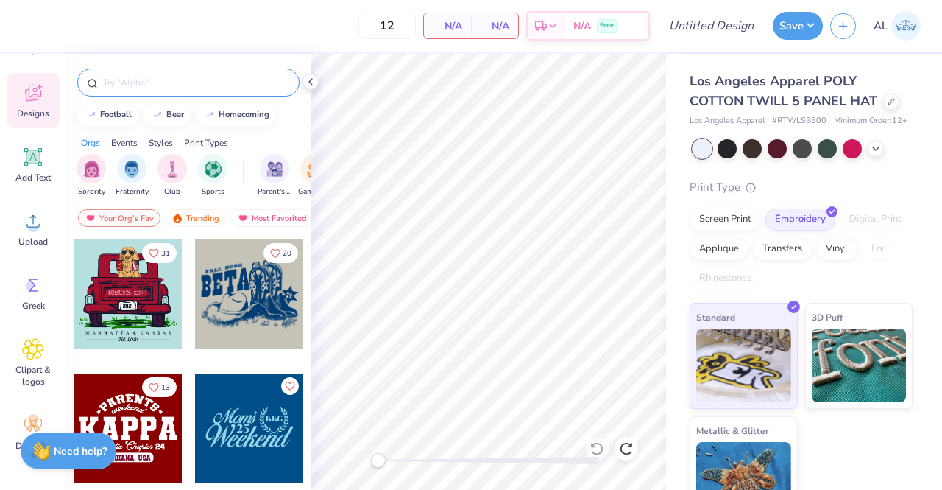
click at [131, 80] on input "text" at bounding box center [196, 82] width 188 height 15
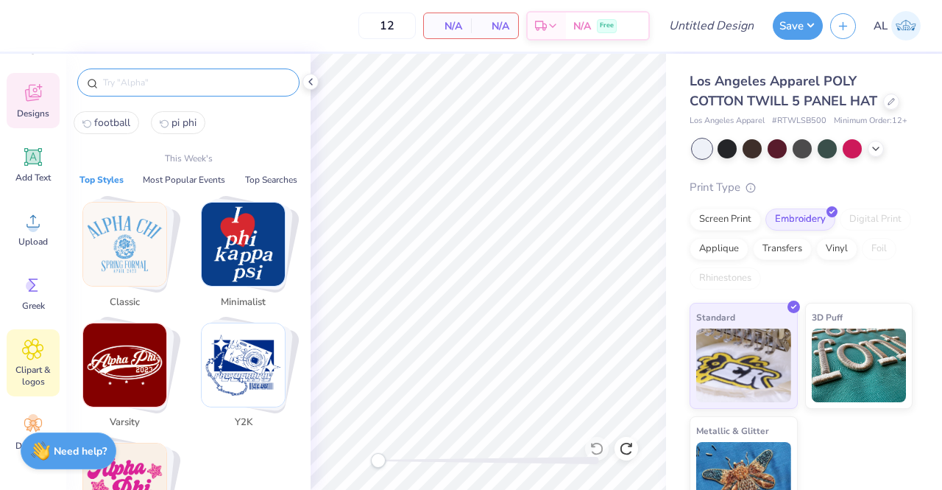
click at [40, 366] on span "Clipart & logos" at bounding box center [33, 376] width 49 height 24
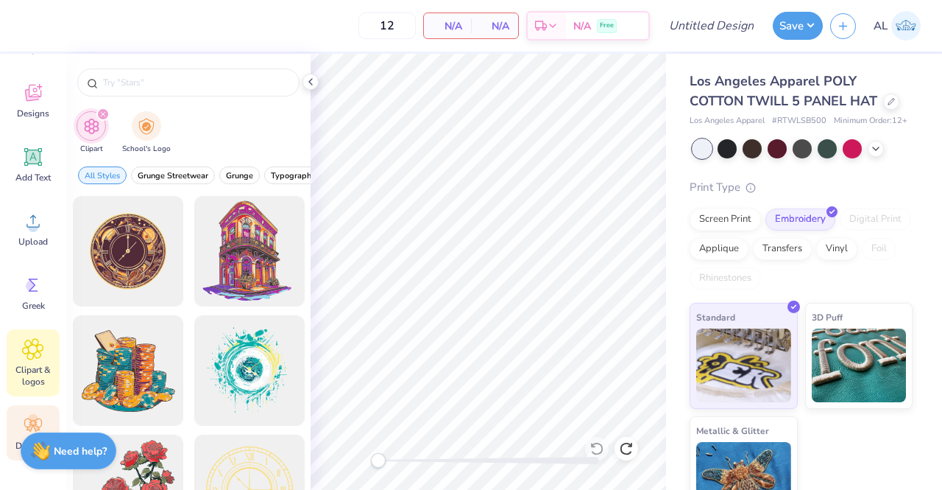
click at [35, 412] on div "Decorate" at bounding box center [33, 432] width 53 height 55
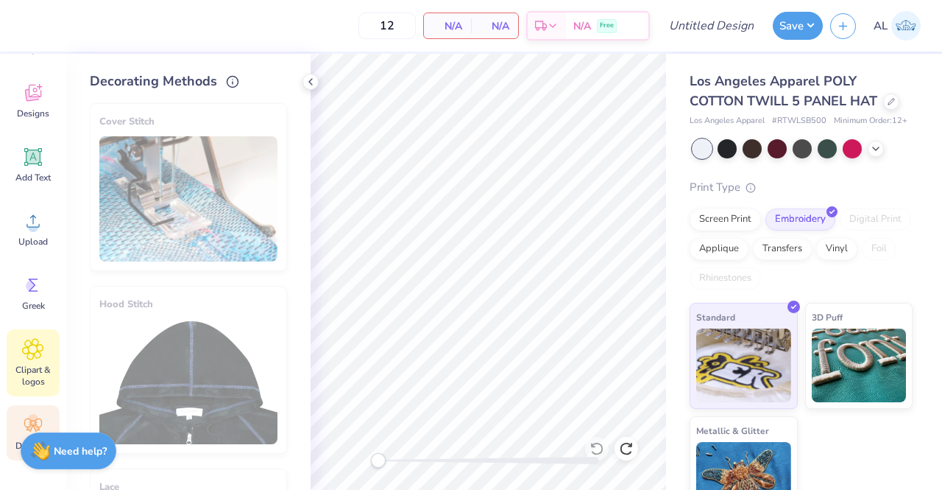
click at [36, 364] on span "Clipart & logos" at bounding box center [33, 376] width 49 height 24
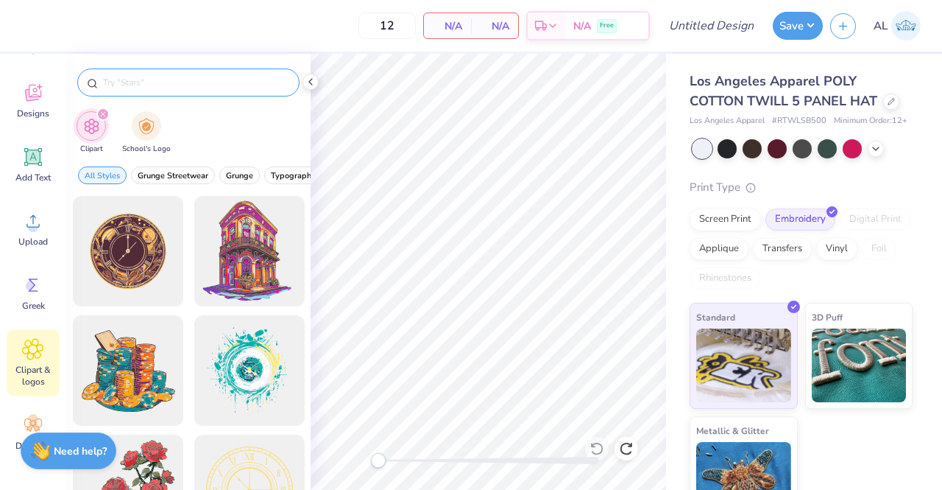
click at [180, 85] on input "text" at bounding box center [196, 82] width 188 height 15
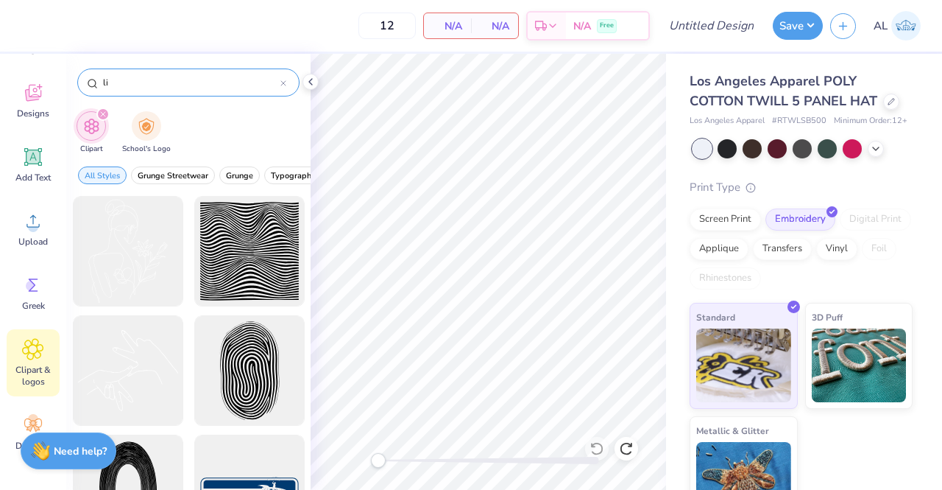
type input "l"
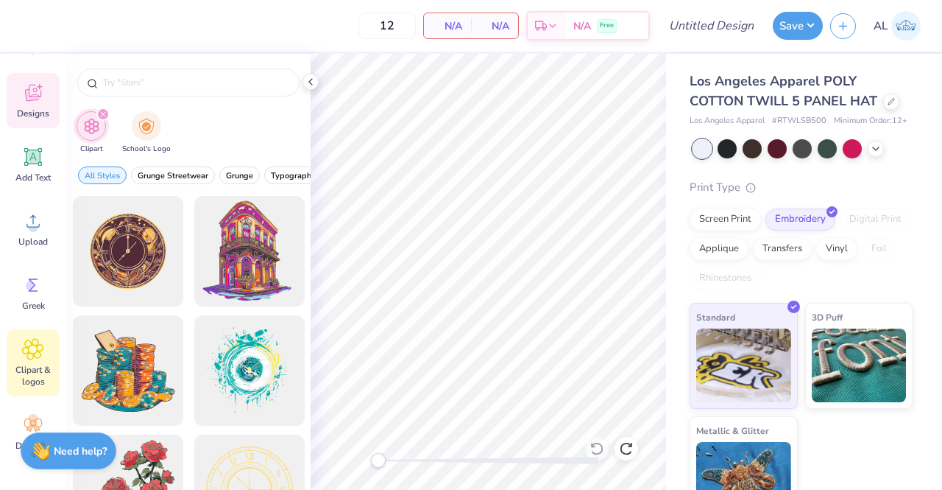
click at [39, 99] on icon at bounding box center [33, 95] width 14 height 12
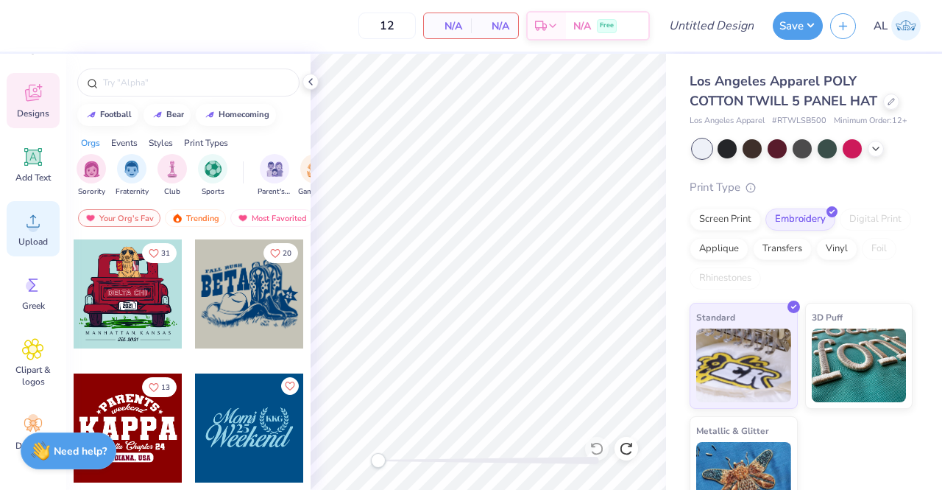
click at [41, 225] on icon at bounding box center [33, 221] width 22 height 22
click at [27, 172] on span "Add Text" at bounding box center [32, 178] width 35 height 12
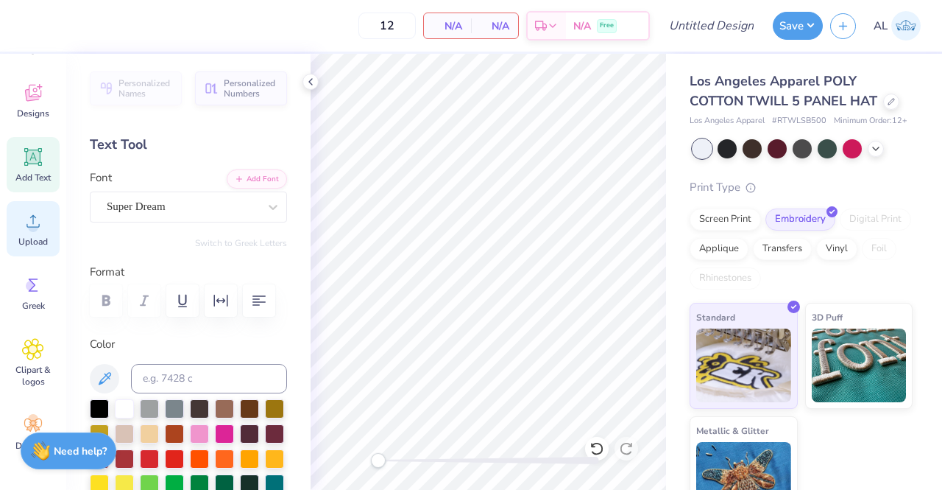
click at [50, 233] on div "Upload" at bounding box center [33, 228] width 53 height 55
click at [32, 118] on span "Designs" at bounding box center [33, 113] width 32 height 12
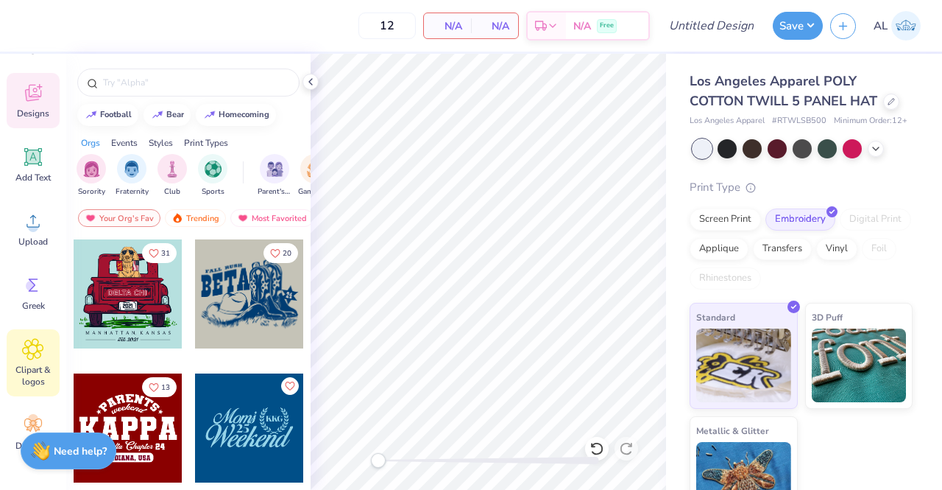
click at [35, 353] on icon at bounding box center [32, 349] width 21 height 22
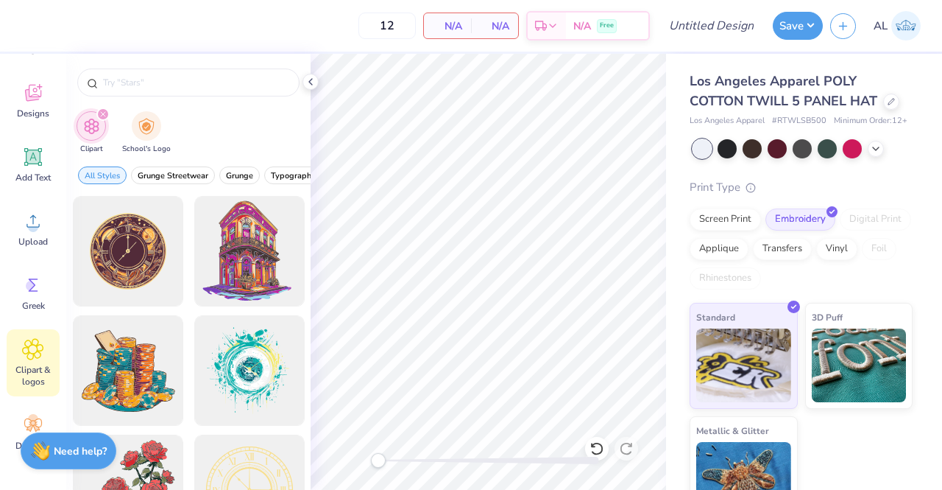
click at [105, 109] on div "filter for Clipart" at bounding box center [102, 113] width 13 height 13
click at [54, 107] on div "Designs" at bounding box center [33, 100] width 53 height 55
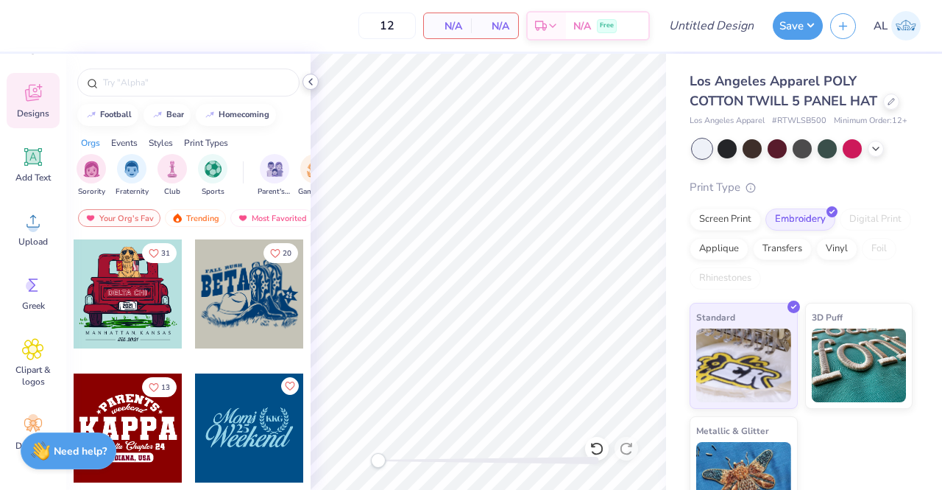
click at [306, 85] on icon at bounding box center [311, 82] width 12 height 12
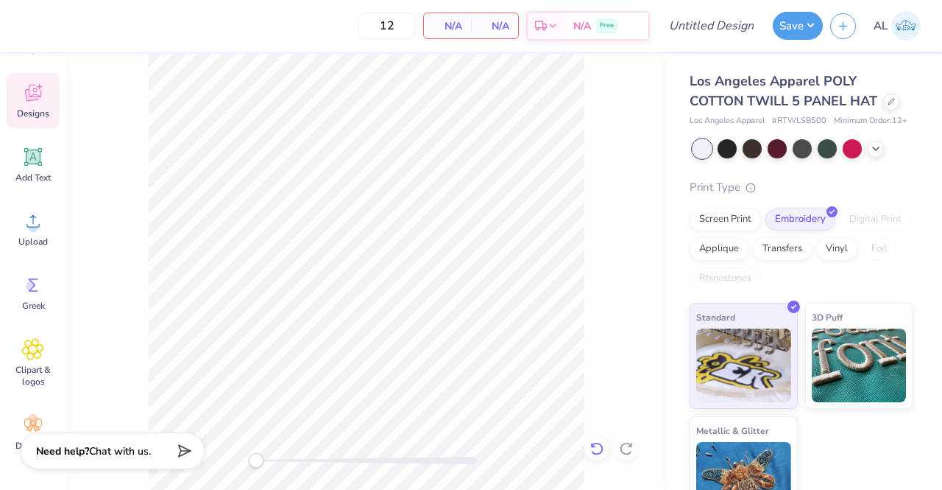
click at [599, 442] on icon at bounding box center [597, 448] width 15 height 15
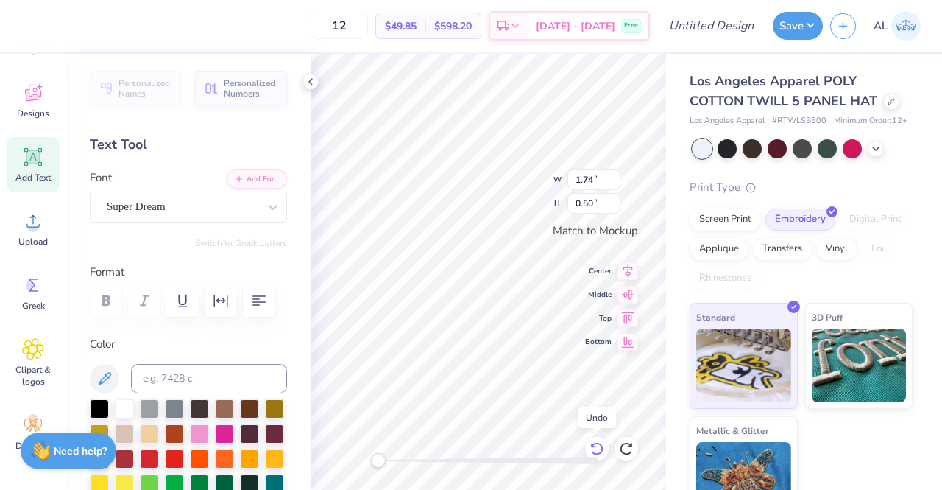
click at [599, 442] on icon at bounding box center [597, 448] width 15 height 15
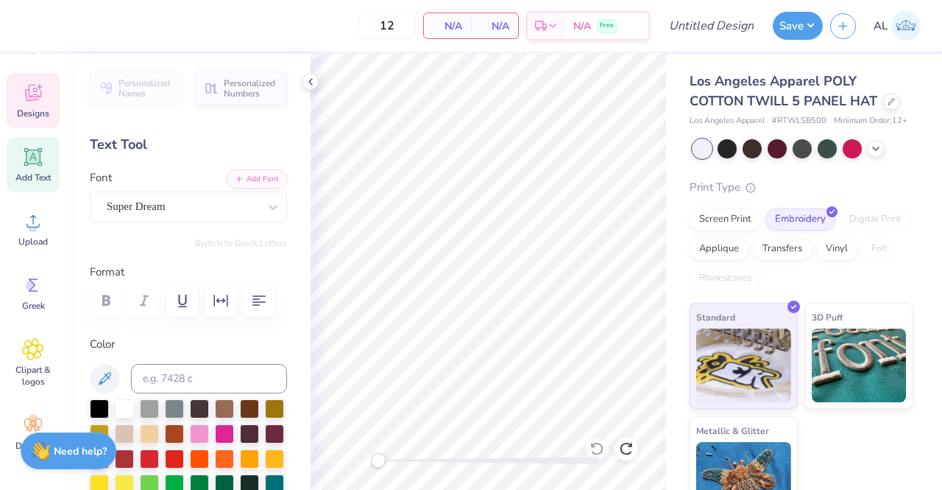
click at [46, 114] on span "Designs" at bounding box center [33, 113] width 32 height 12
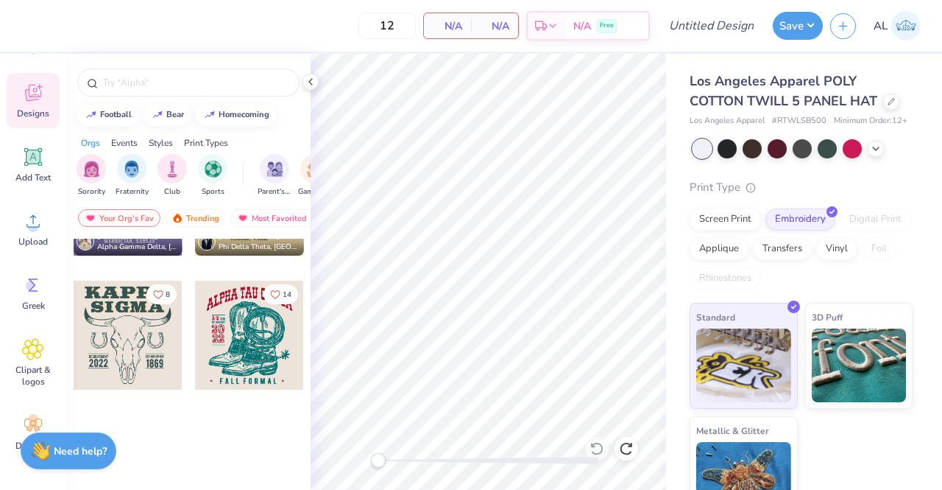
scroll to position [0, 0]
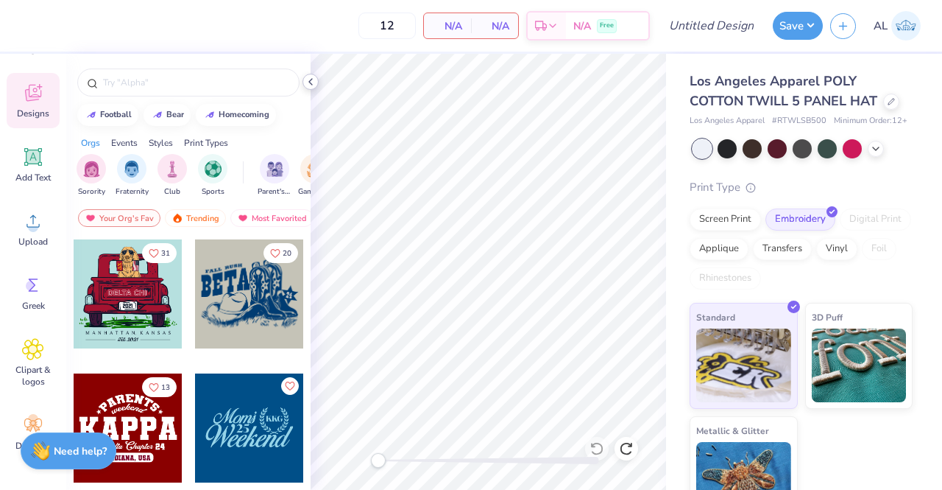
click at [310, 80] on icon at bounding box center [311, 82] width 12 height 12
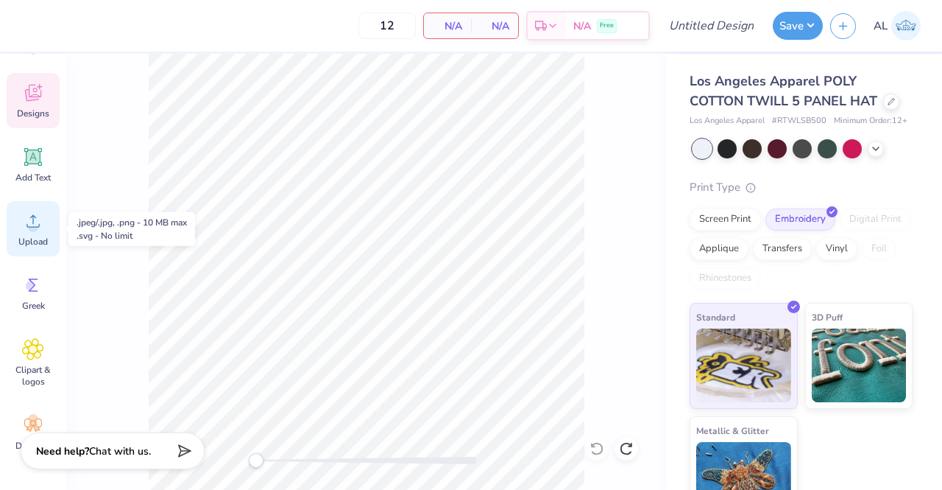
click at [30, 243] on span "Upload" at bounding box center [32, 242] width 29 height 12
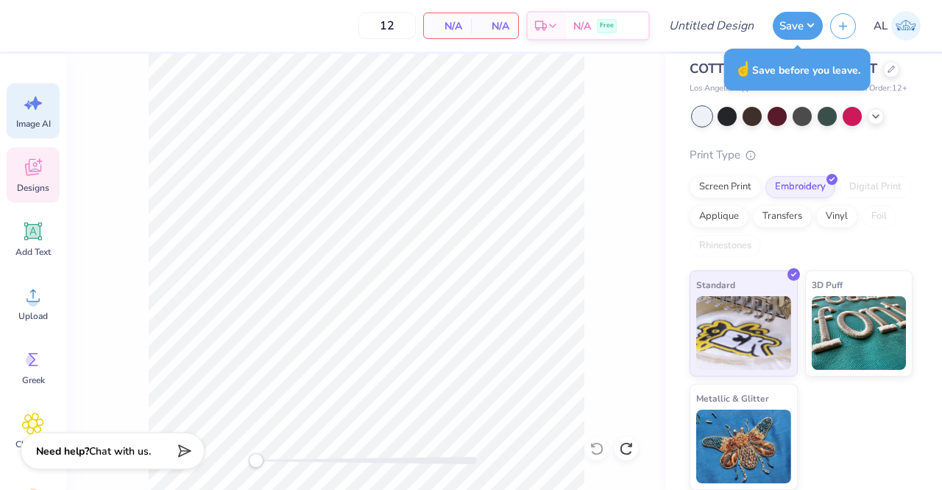
click at [43, 103] on icon at bounding box center [33, 103] width 22 height 22
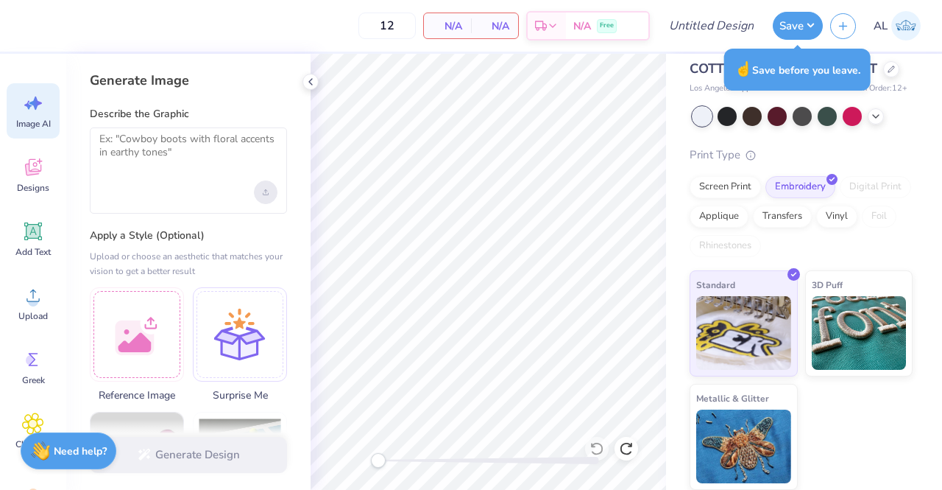
click at [267, 189] on icon "Upload image" at bounding box center [266, 192] width 6 height 6
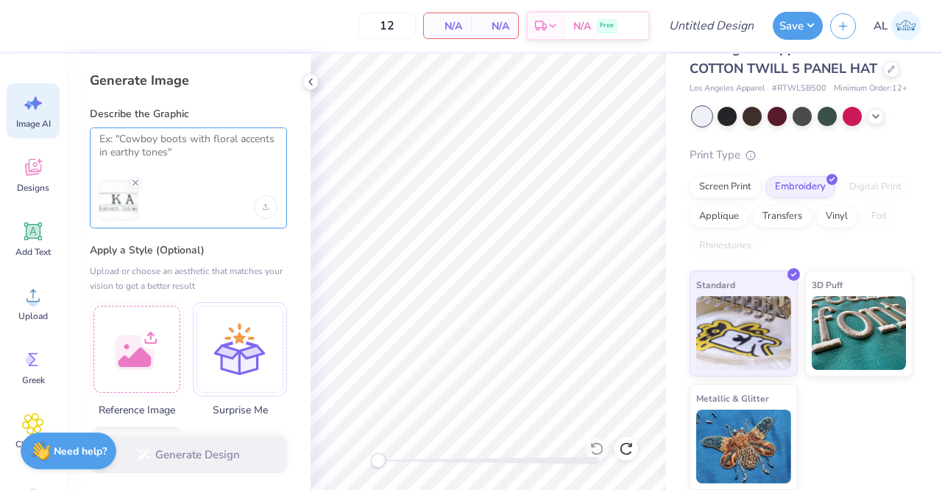
click at [219, 136] on textarea at bounding box center [188, 151] width 178 height 37
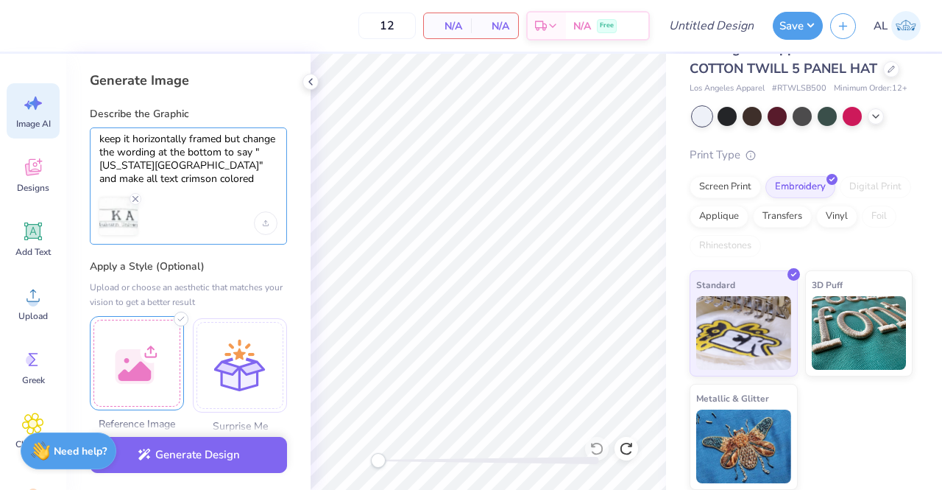
type textarea "keep it horizontally framed but change the wording at the bottom to say "[US_ST…"
click at [143, 345] on div at bounding box center [137, 363] width 94 height 94
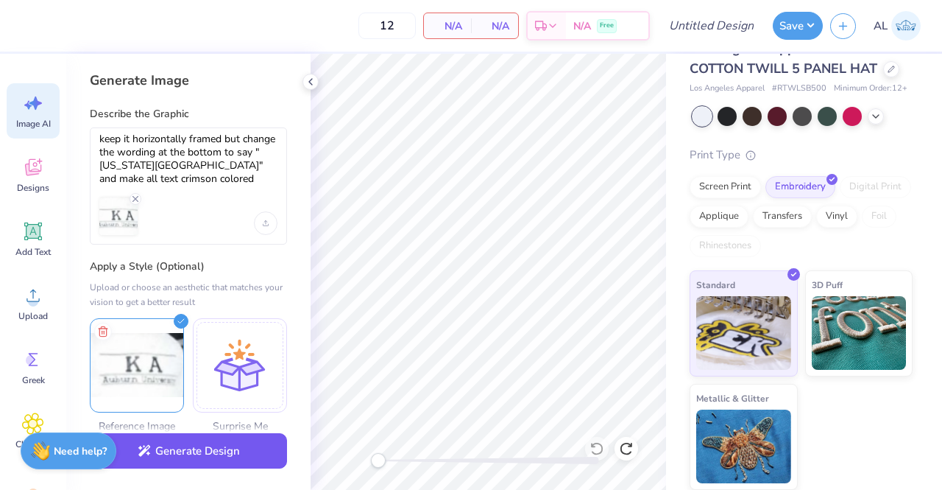
click at [204, 451] on button "Generate Design" at bounding box center [188, 451] width 197 height 36
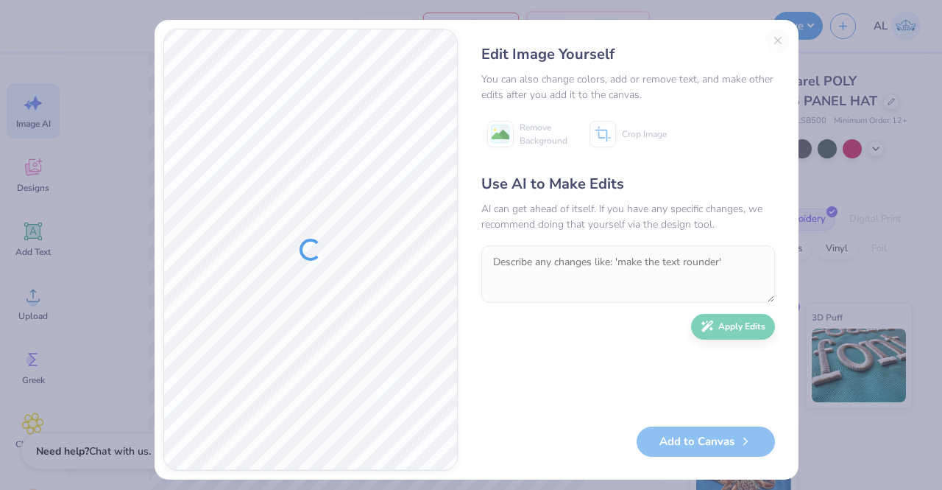
scroll to position [44, 0]
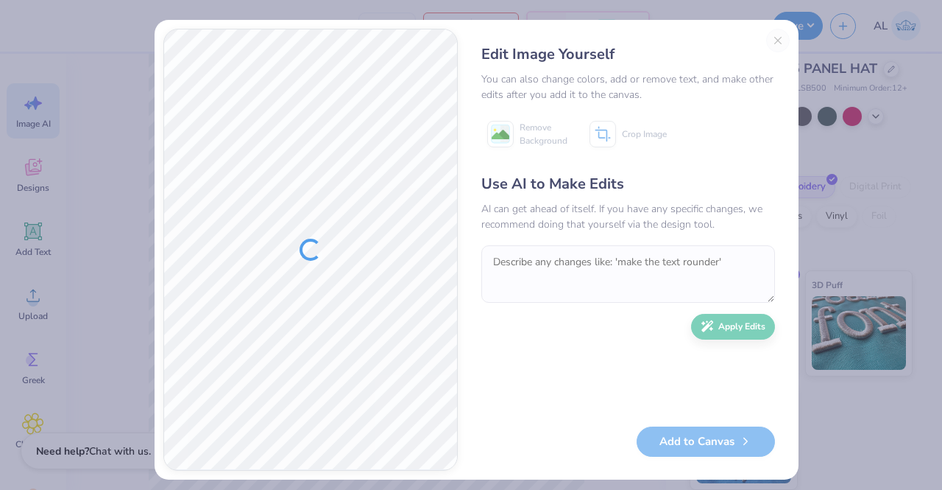
click at [772, 40] on div "Edit Image Yourself You can also change colors, add or remove text, and make ot…" at bounding box center [628, 250] width 323 height 442
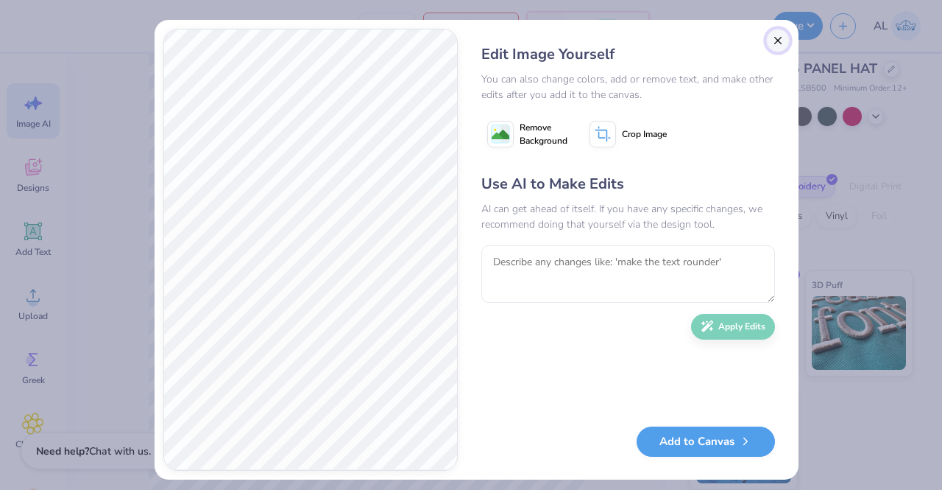
click at [769, 43] on button "Close" at bounding box center [778, 41] width 24 height 24
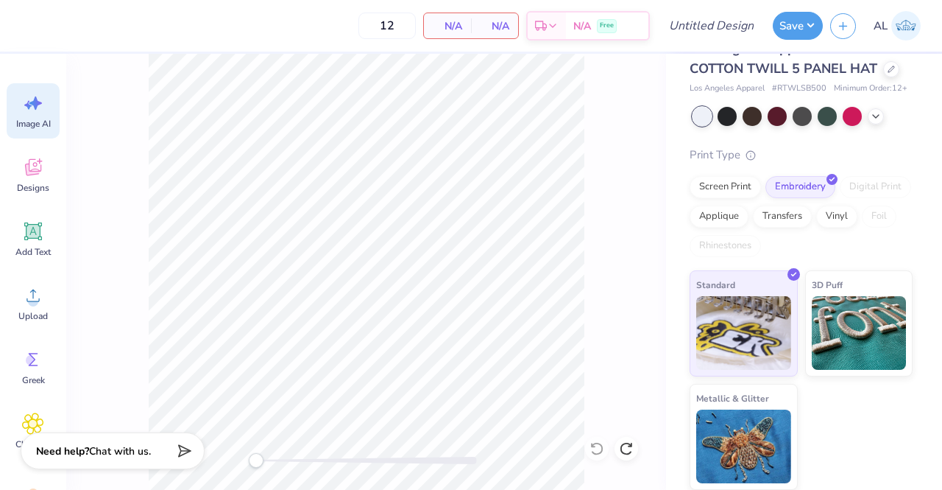
scroll to position [0, 33]
click at [27, 308] on div "Upload" at bounding box center [33, 302] width 53 height 55
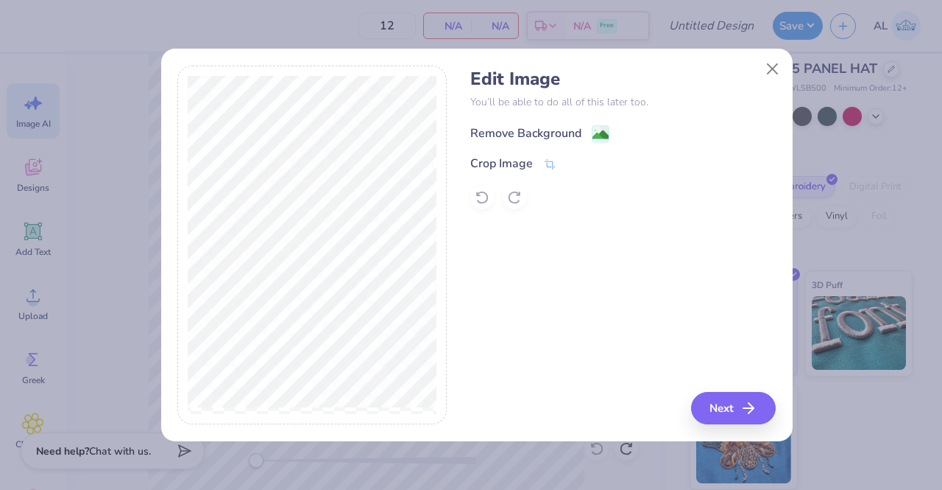
click at [603, 135] on image at bounding box center [601, 135] width 16 height 16
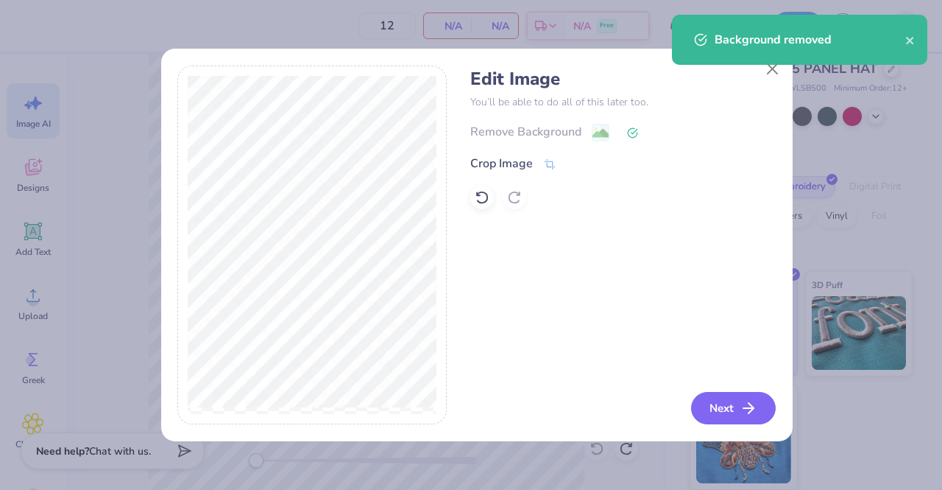
click at [741, 415] on button "Next" at bounding box center [733, 408] width 85 height 32
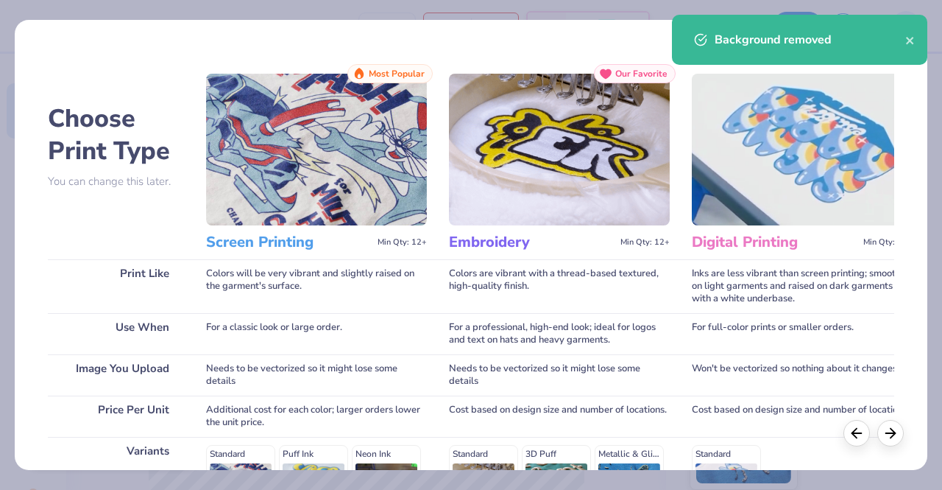
scroll to position [243, 0]
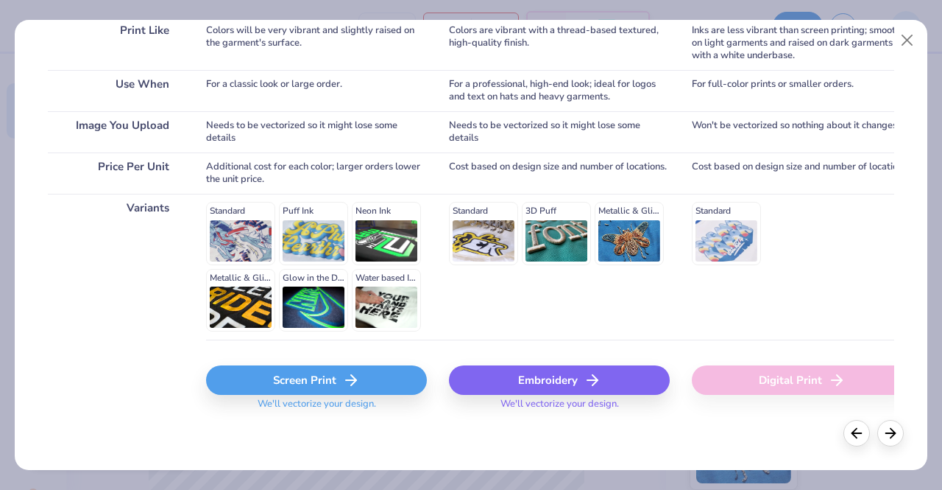
click at [541, 367] on div "Embroidery" at bounding box center [559, 379] width 221 height 29
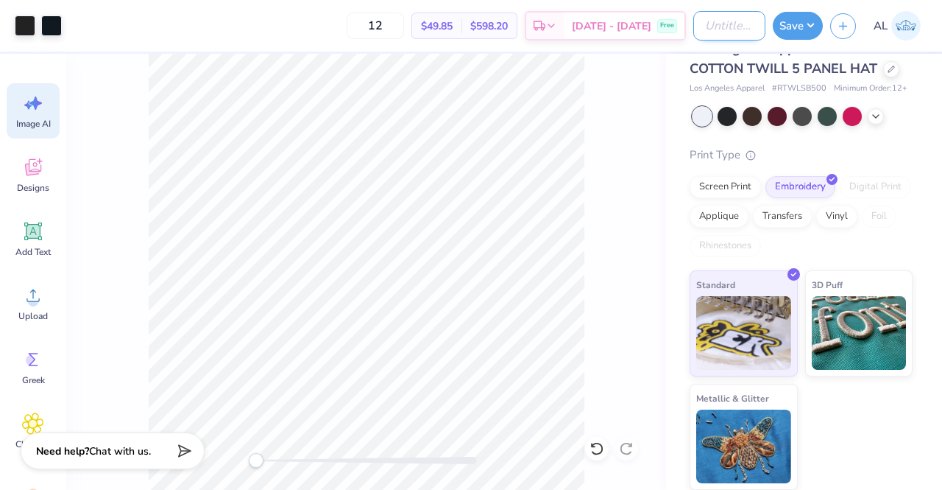
click at [738, 27] on input "Design Title" at bounding box center [730, 25] width 72 height 29
type input "KA General Hats"
click at [791, 25] on button "Save" at bounding box center [798, 24] width 50 height 28
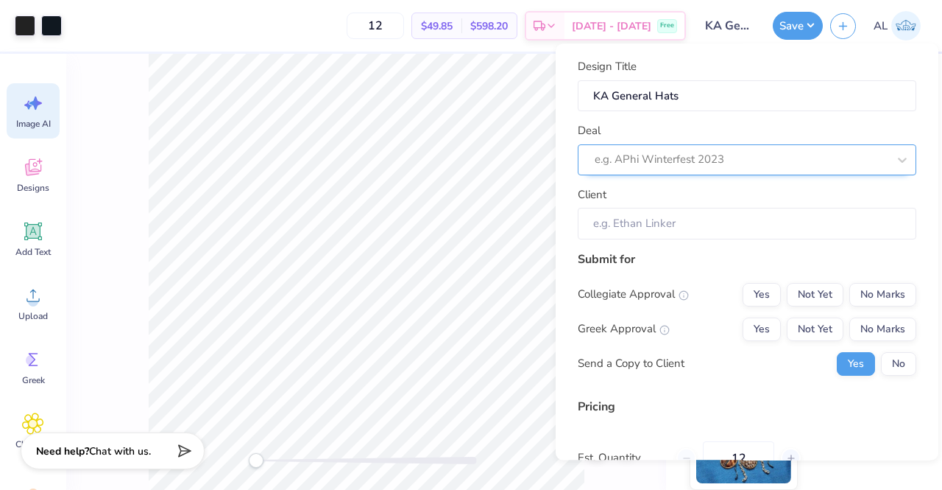
click at [811, 171] on div "e.g. APhi Winterfest 2023" at bounding box center [741, 160] width 296 height 23
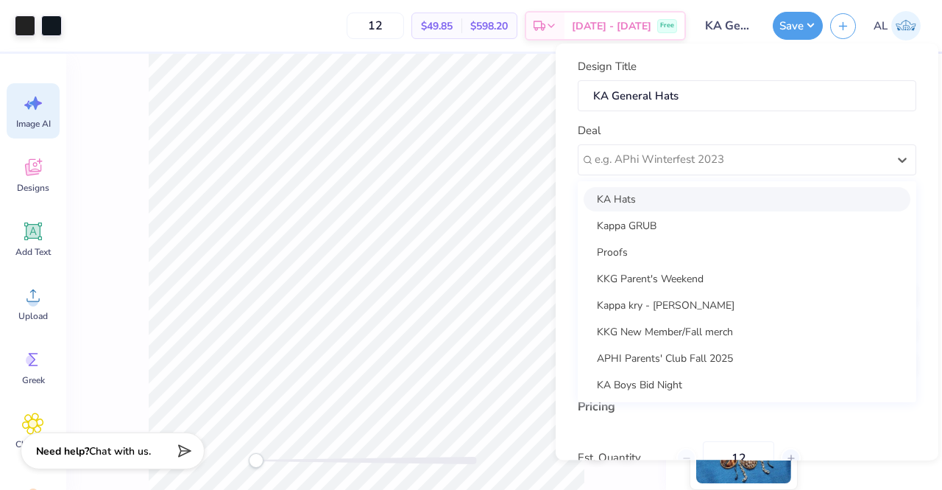
click at [800, 197] on div "KA Hats" at bounding box center [747, 199] width 327 height 24
type input "[PERSON_NAME]"
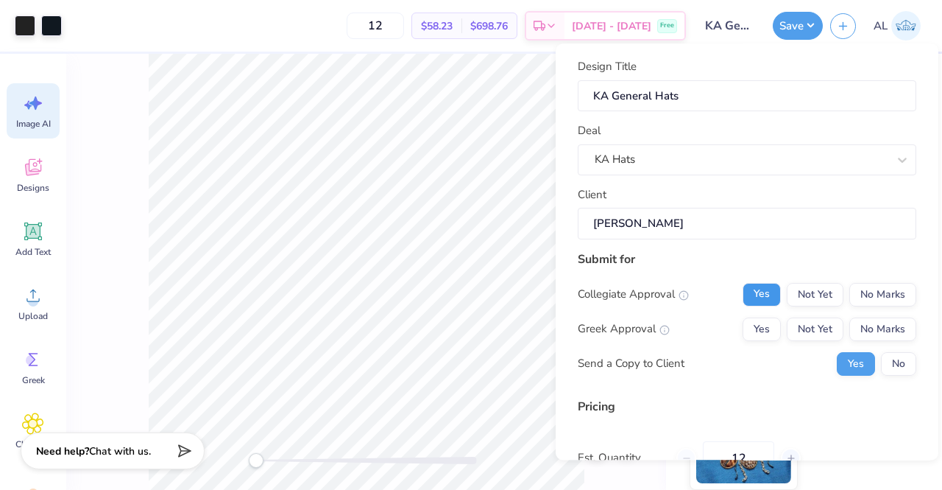
click at [764, 297] on button "Yes" at bounding box center [762, 295] width 38 height 24
click at [755, 325] on button "Yes" at bounding box center [762, 329] width 38 height 24
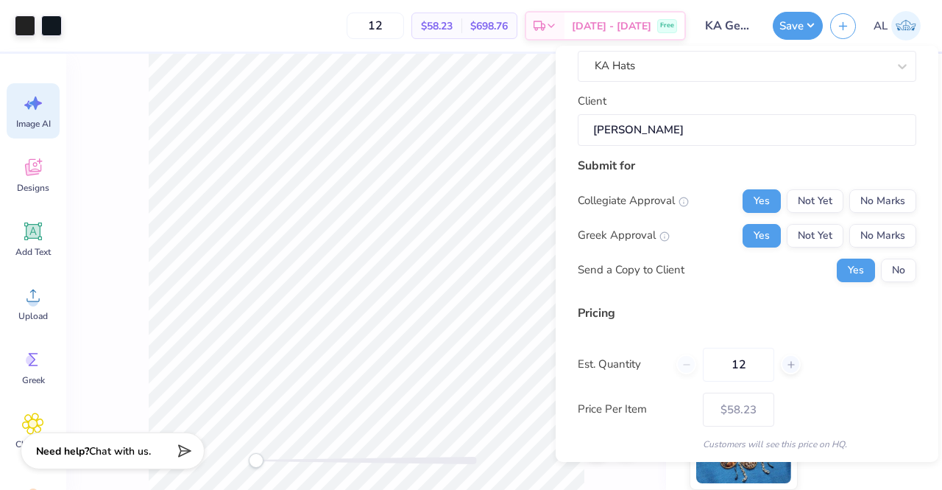
scroll to position [145, 0]
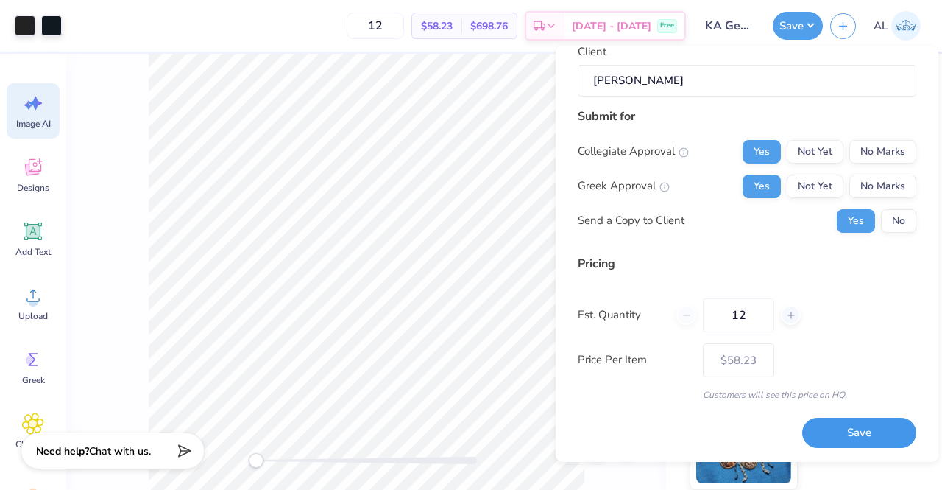
click at [839, 429] on button "Save" at bounding box center [859, 432] width 114 height 30
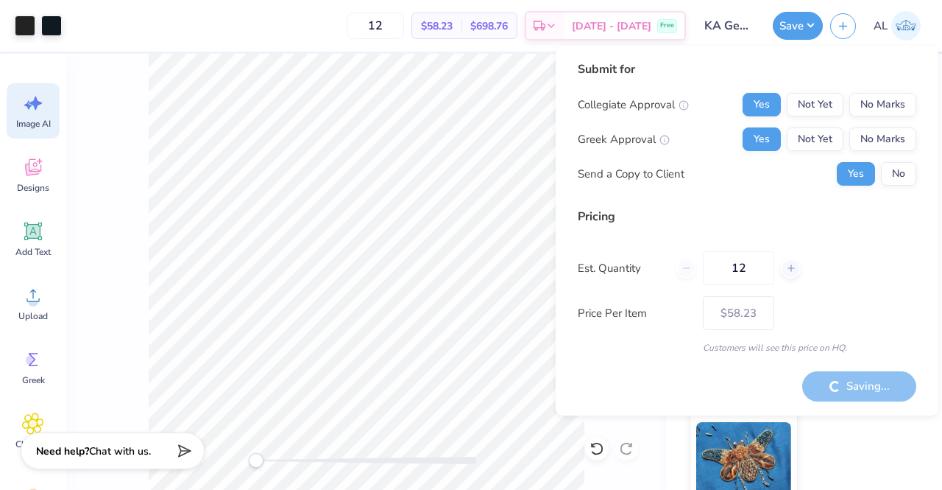
type input "– –"
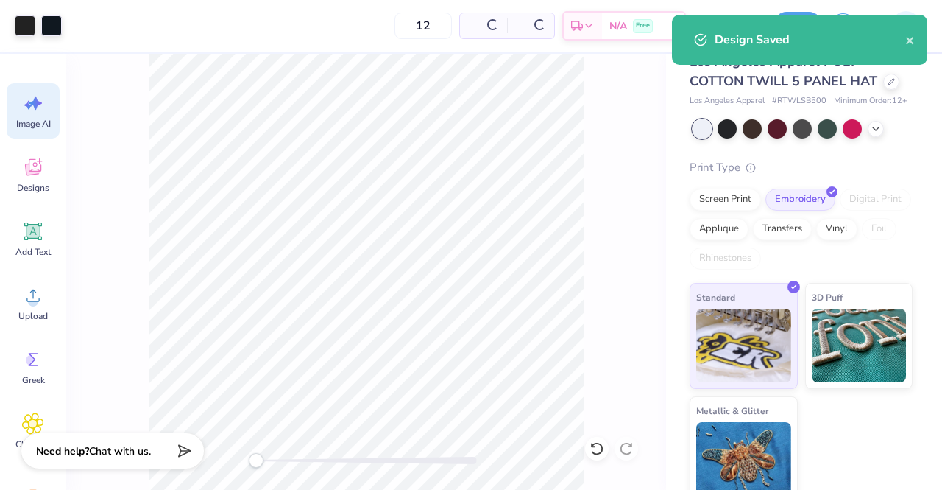
scroll to position [68, 0]
